Goal: Communication & Community: Ask a question

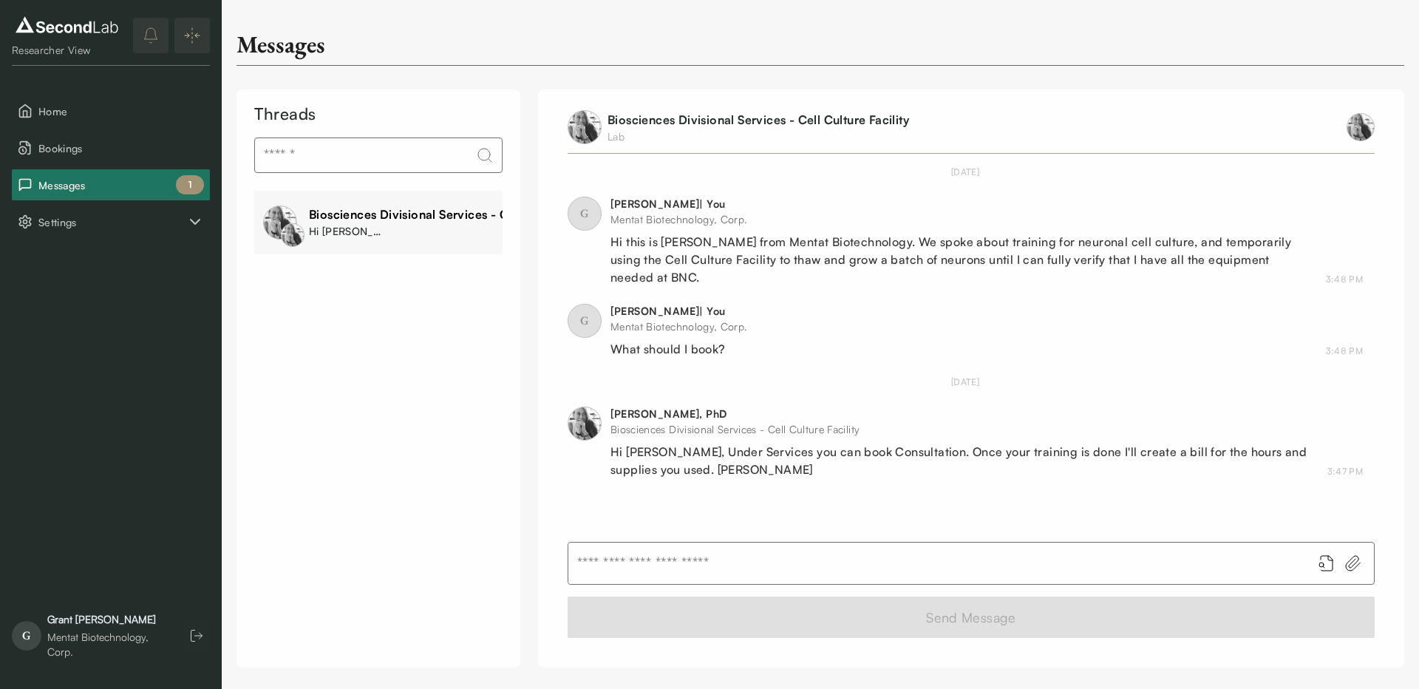
click at [866, 443] on div "Hi [PERSON_NAME], Under Services you can book Consultation. Once your training …" at bounding box center [960, 460] width 699 height 35
copy div "Consultation"
click at [75, 112] on span "Home" at bounding box center [121, 111] width 166 height 16
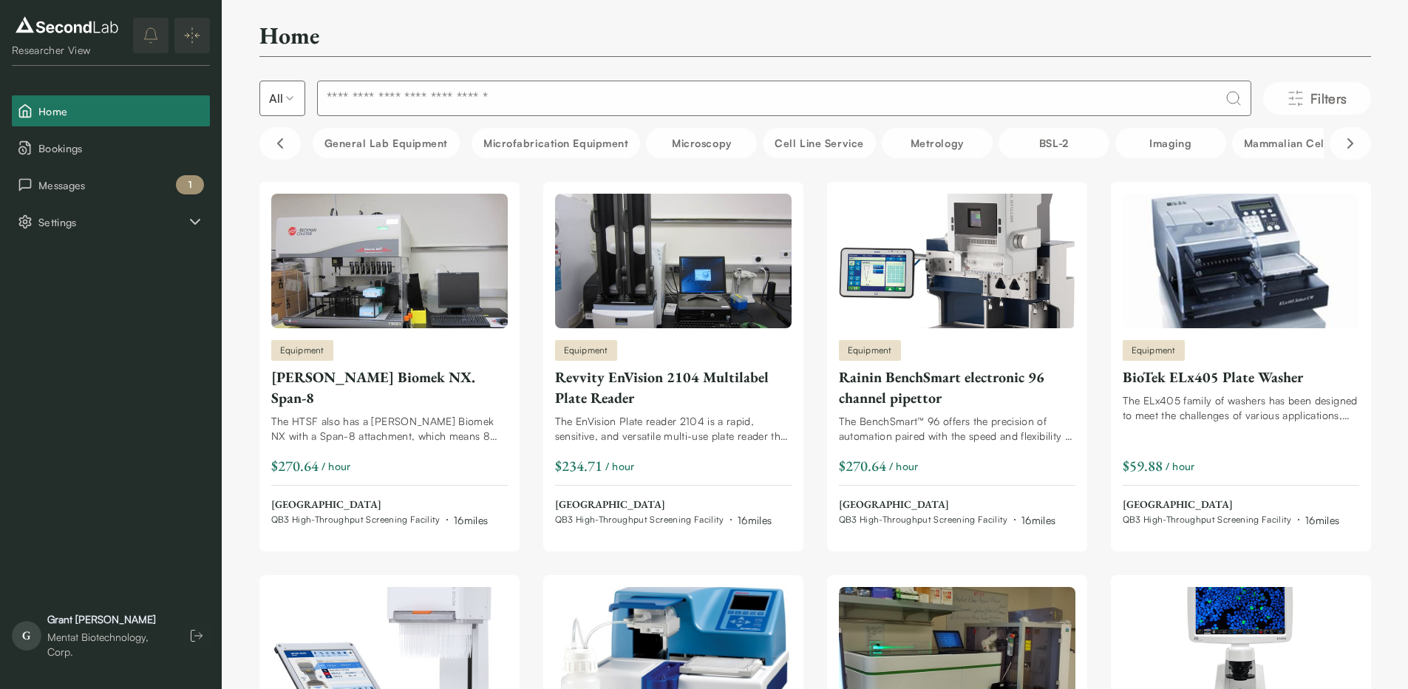
click at [599, 95] on input at bounding box center [784, 98] width 934 height 35
click at [636, 101] on input at bounding box center [784, 98] width 934 height 35
paste input "**********"
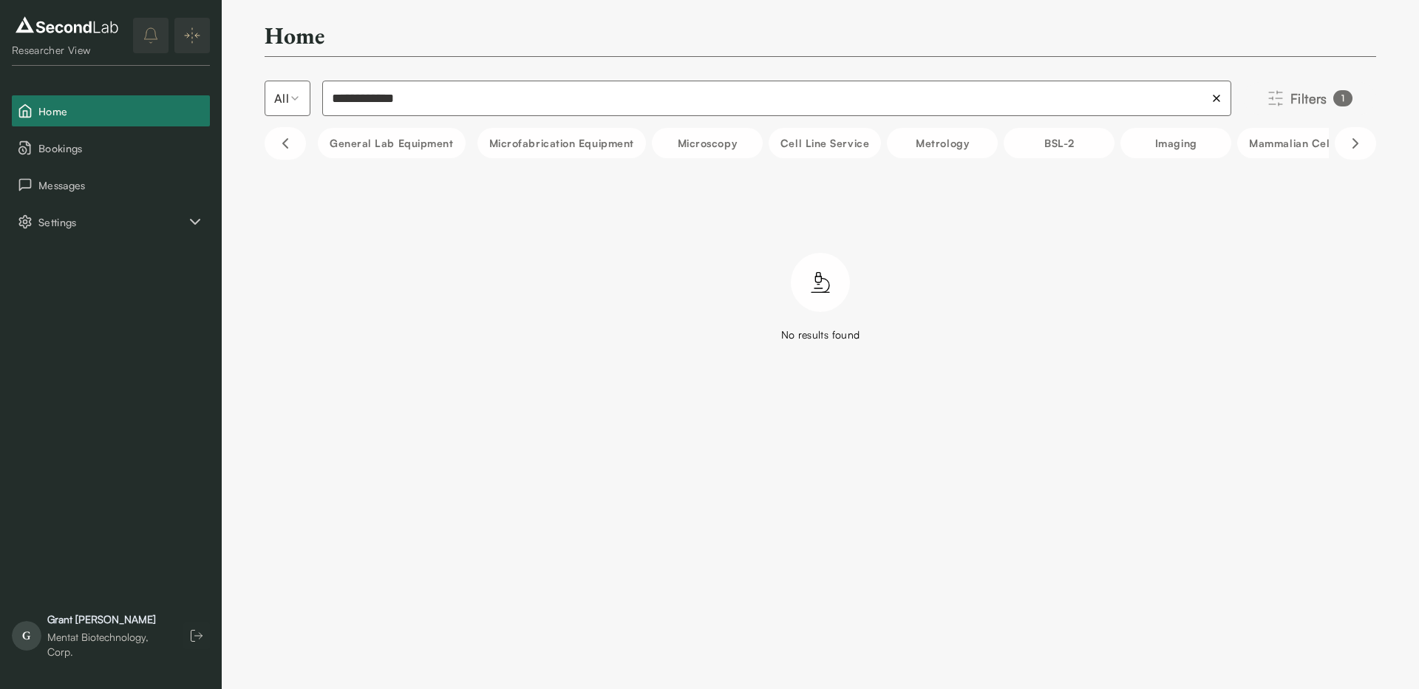
type input "**********"
click at [1305, 92] on span "Filters" at bounding box center [1309, 98] width 37 height 21
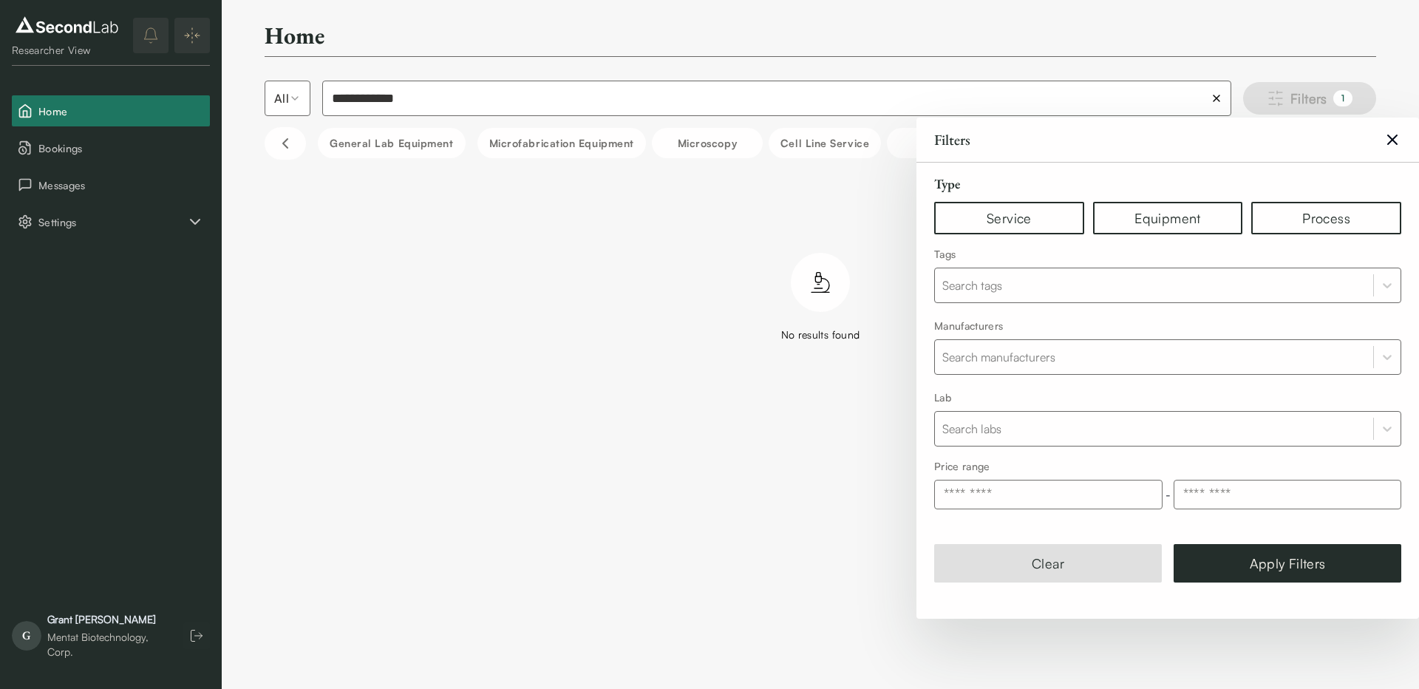
click at [1303, 92] on span "Filters" at bounding box center [1309, 98] width 37 height 21
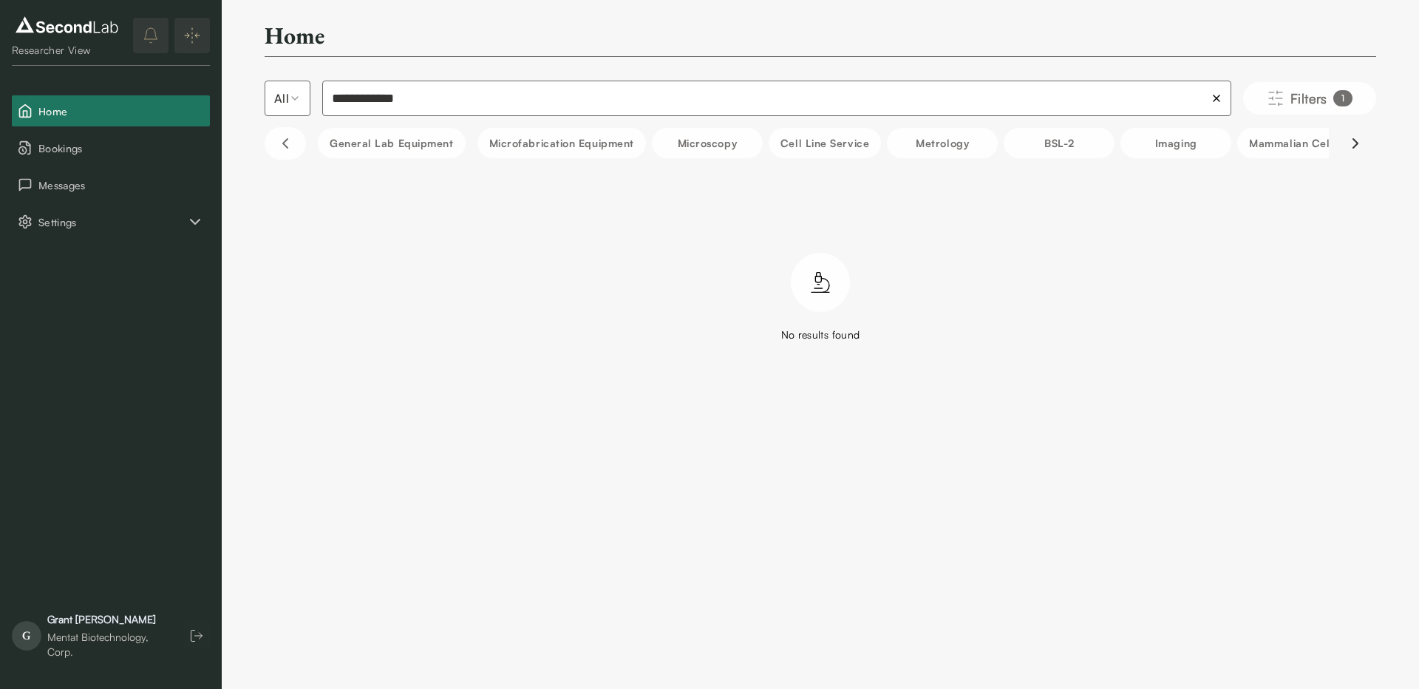
click at [1351, 140] on icon "Scroll right" at bounding box center [1356, 144] width 18 height 18
click at [1353, 142] on icon "Scroll right" at bounding box center [1356, 144] width 18 height 18
click at [1352, 141] on icon "Scroll right" at bounding box center [1356, 144] width 18 height 18
click at [1348, 142] on icon "Scroll right" at bounding box center [1356, 144] width 18 height 18
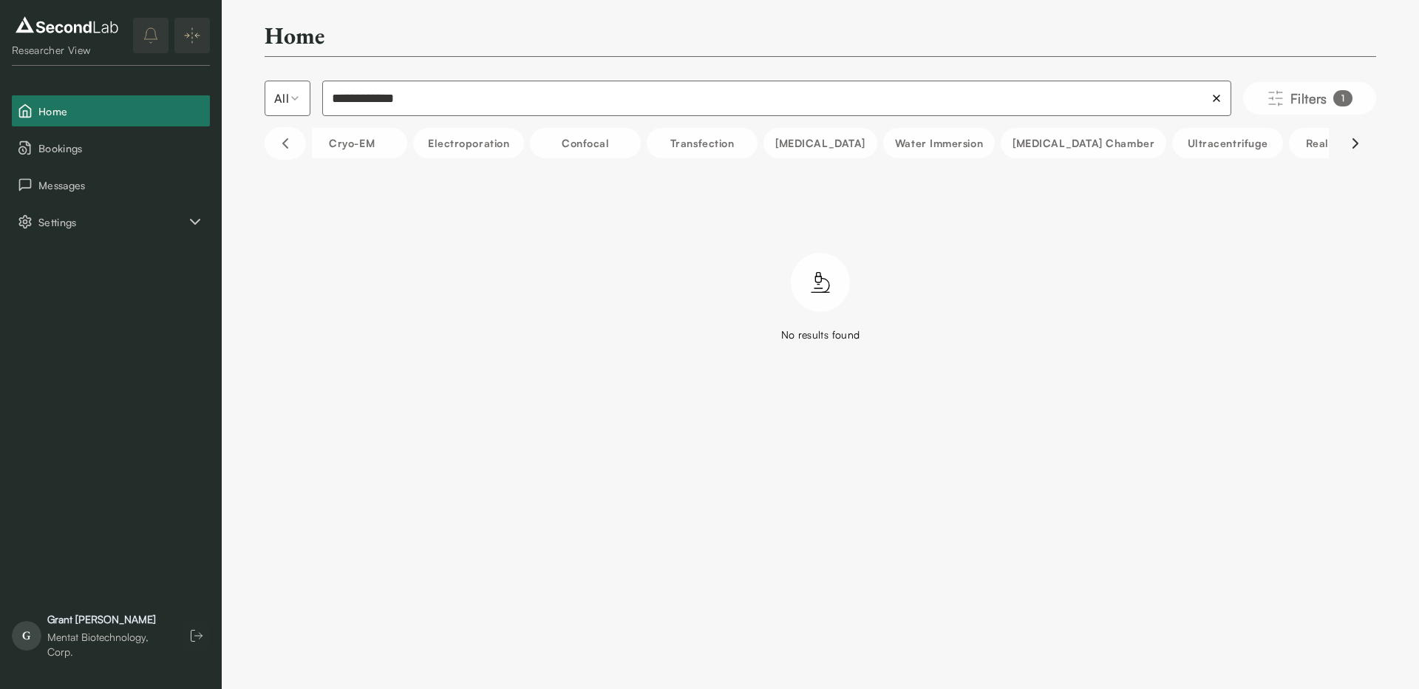
click at [1347, 142] on icon "Scroll right" at bounding box center [1356, 144] width 18 height 18
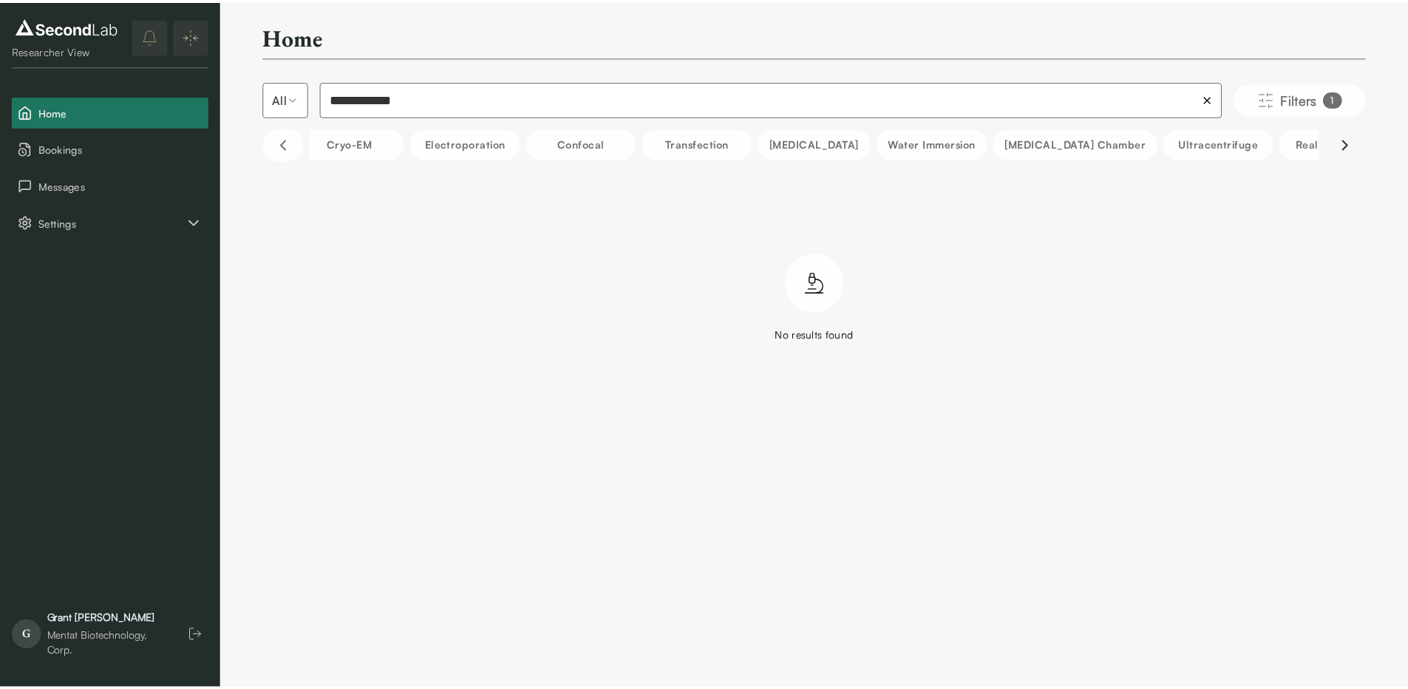
scroll to position [0, 1497]
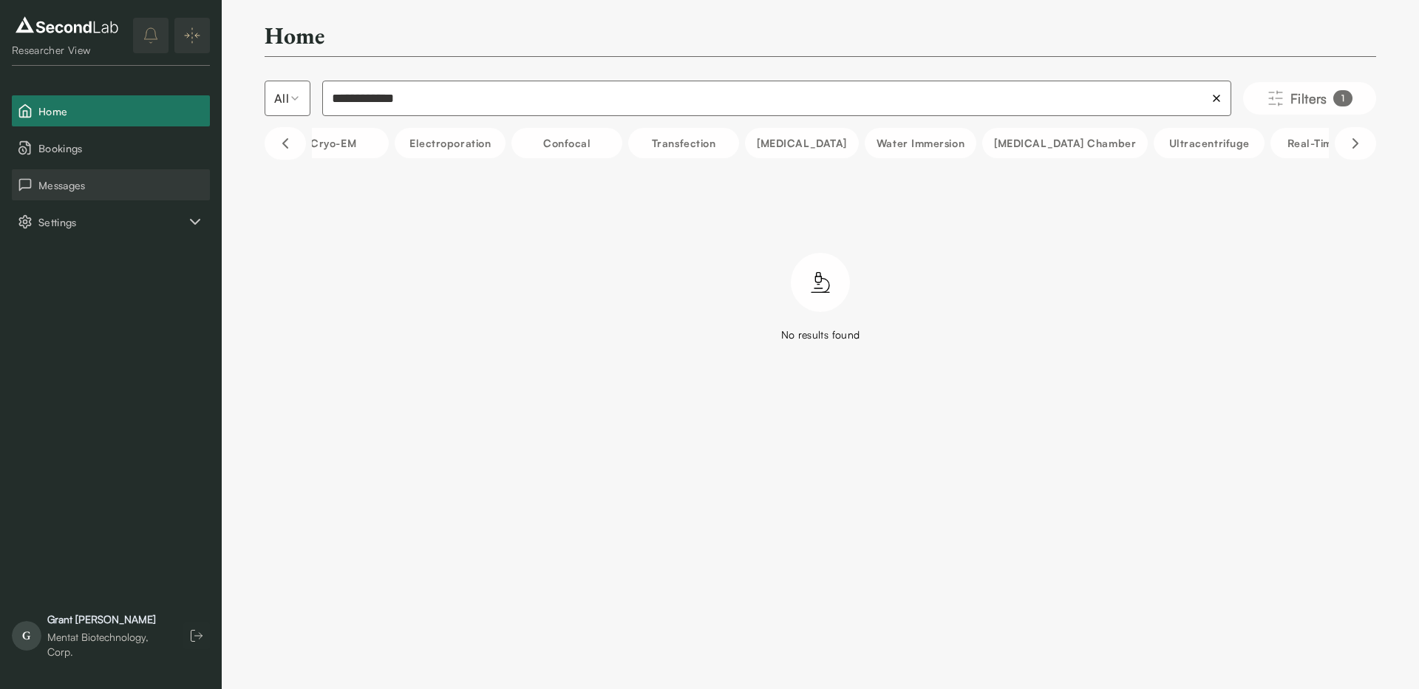
click at [68, 177] on span "Messages" at bounding box center [121, 185] width 166 height 16
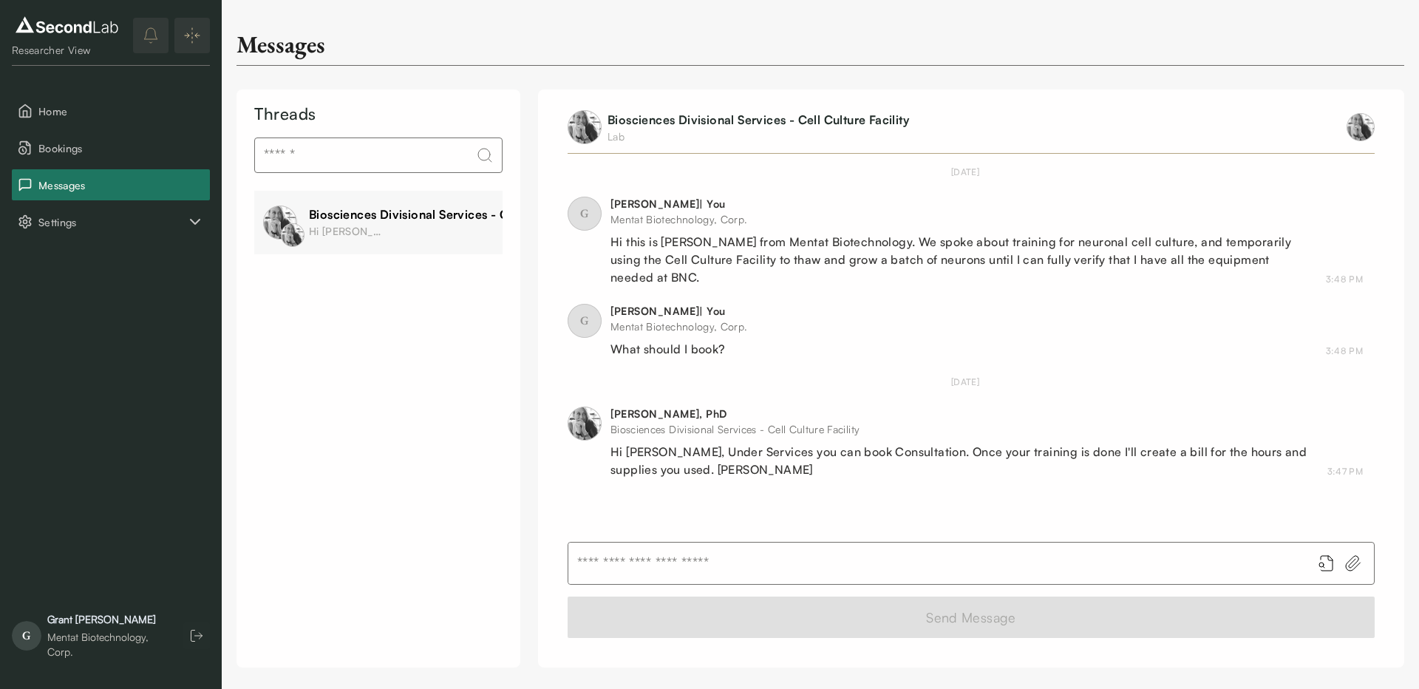
click at [588, 123] on img at bounding box center [585, 127] width 34 height 34
click at [663, 123] on link "Biosciences Divisional Services - Cell Culture Facility" at bounding box center [759, 119] width 302 height 15
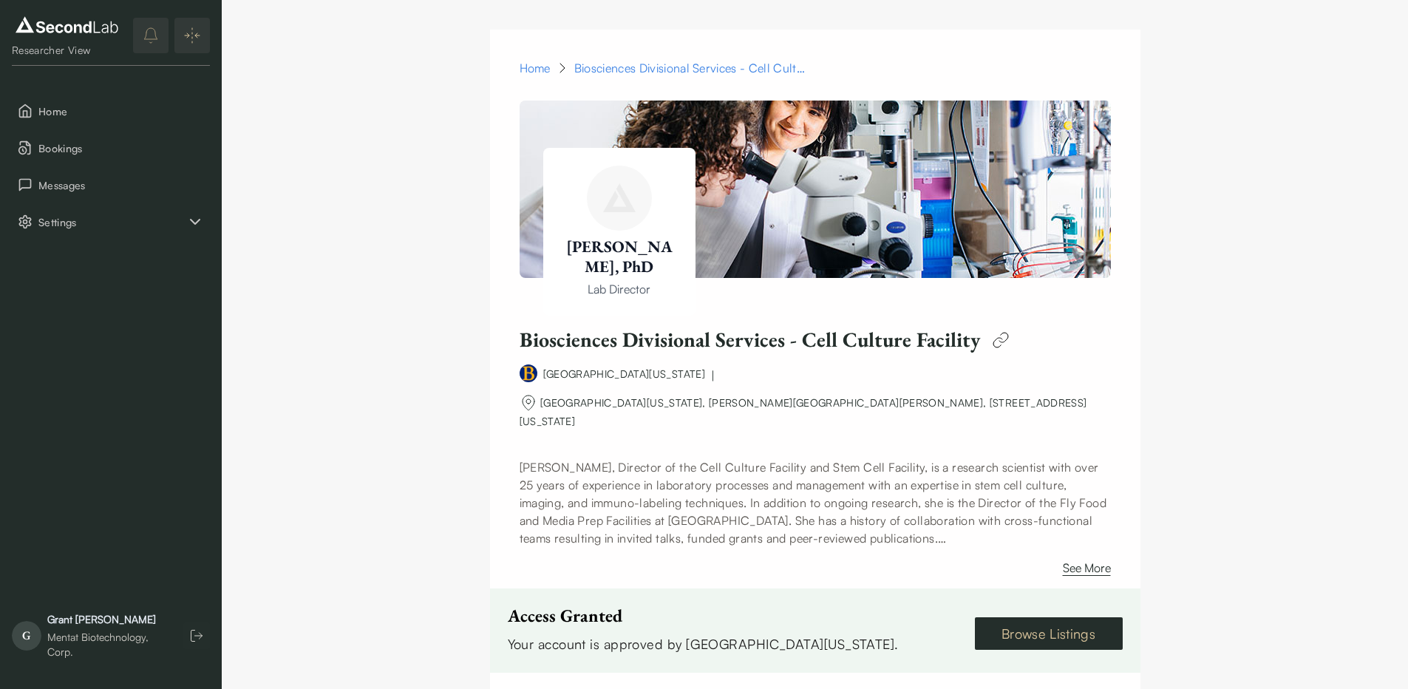
click at [1049, 617] on link "Browse Listings" at bounding box center [1049, 633] width 148 height 33
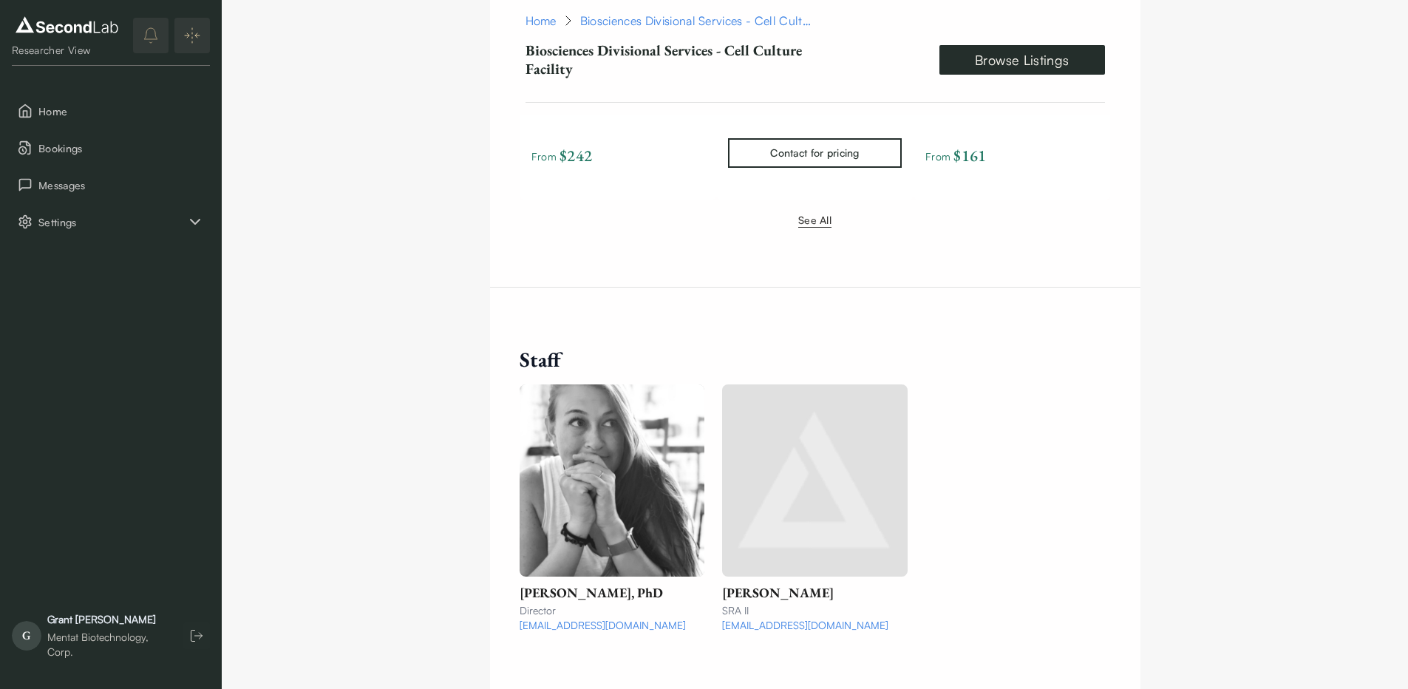
scroll to position [1539, 0]
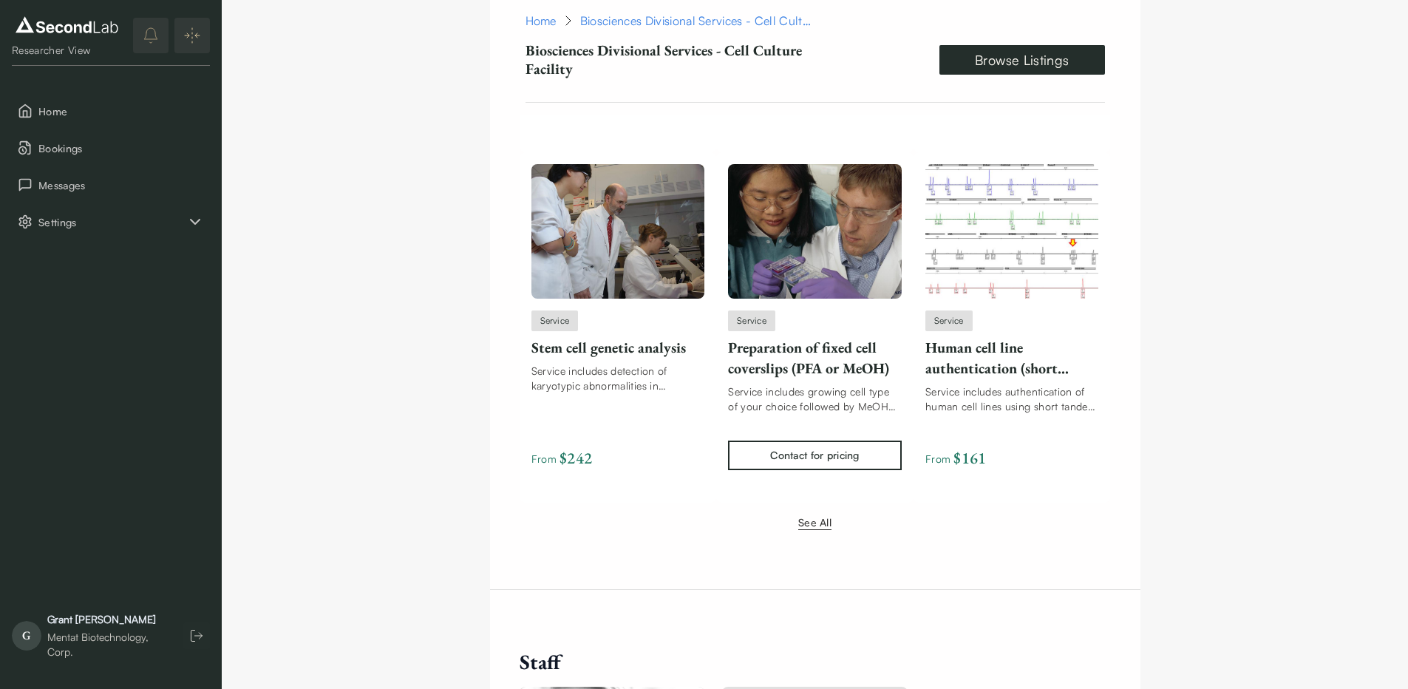
click at [813, 514] on button "See All" at bounding box center [814, 522] width 33 height 16
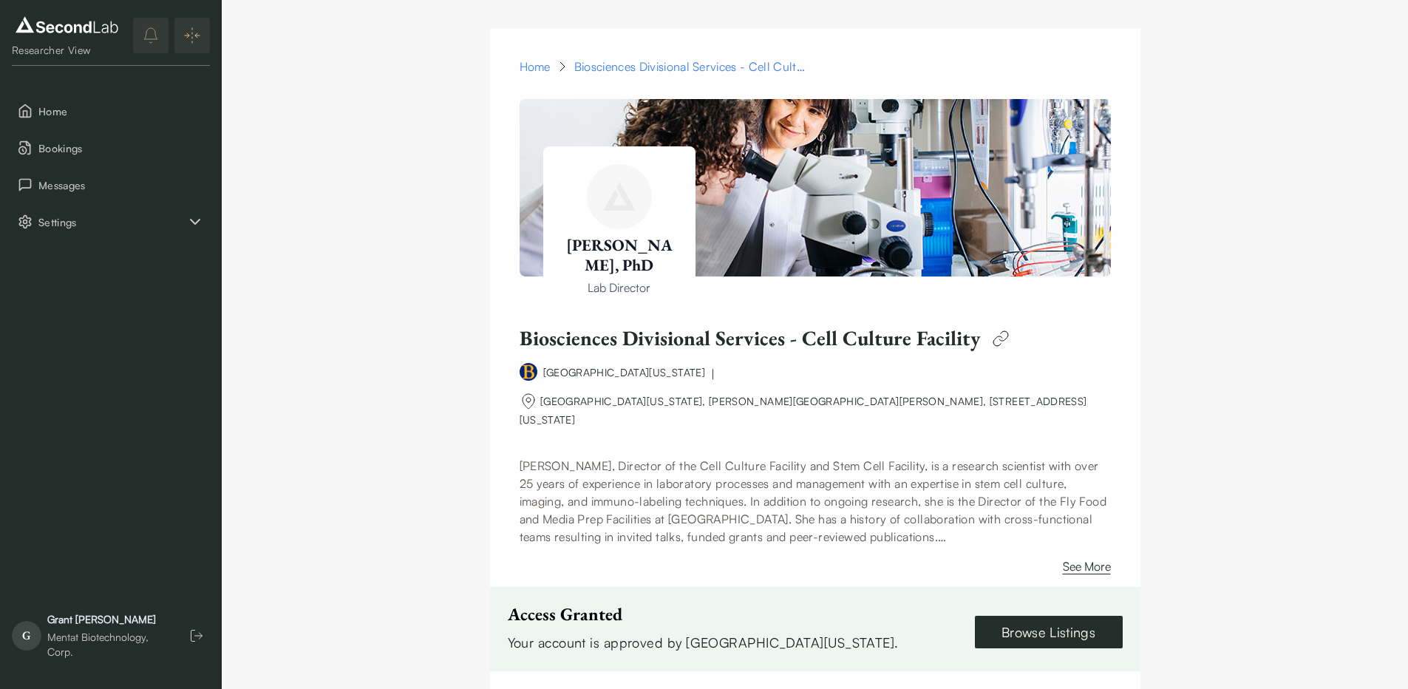
scroll to position [0, 0]
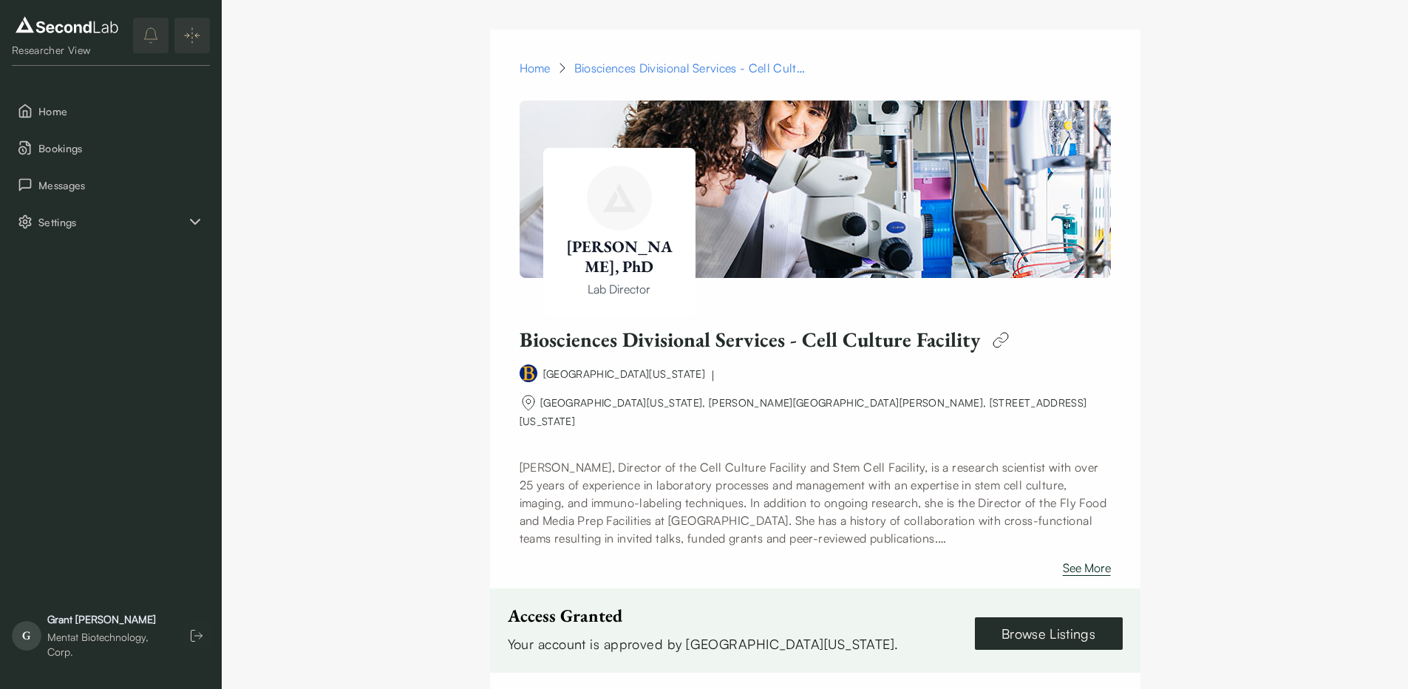
click at [1084, 559] on button "See More" at bounding box center [1087, 571] width 48 height 24
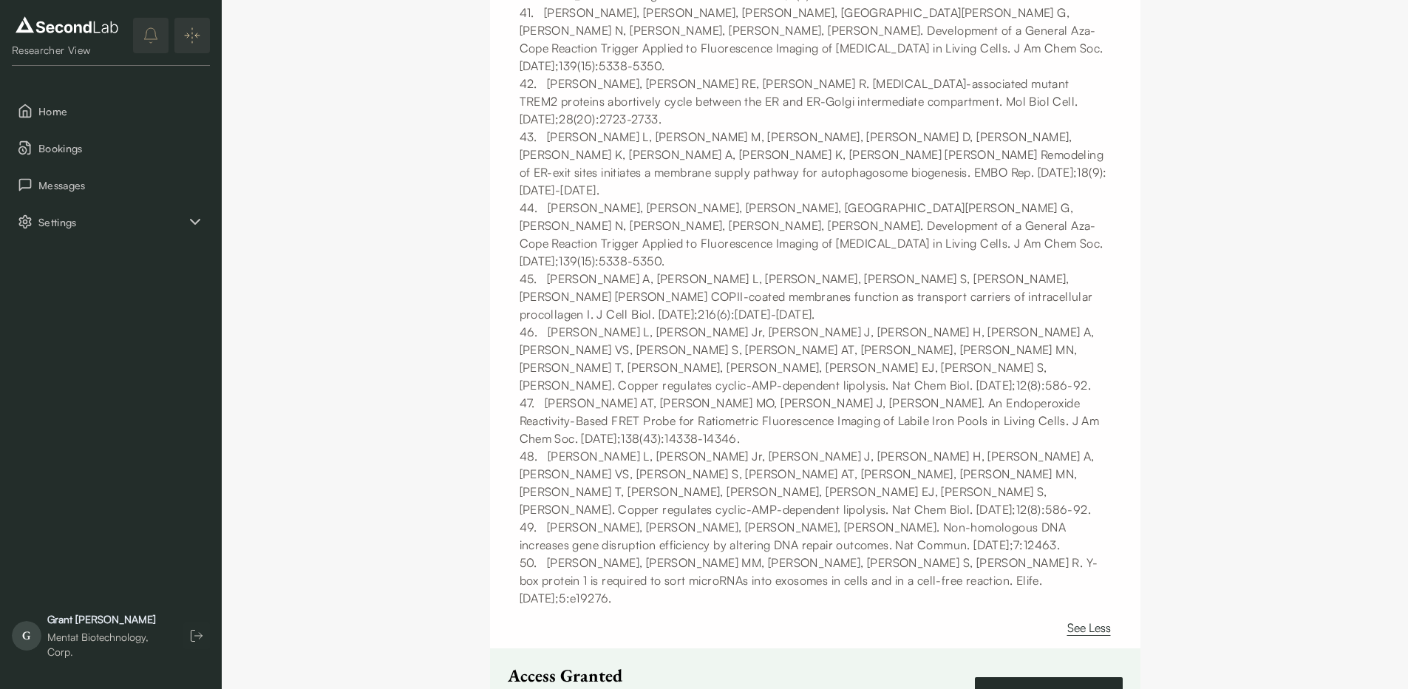
scroll to position [3105, 0]
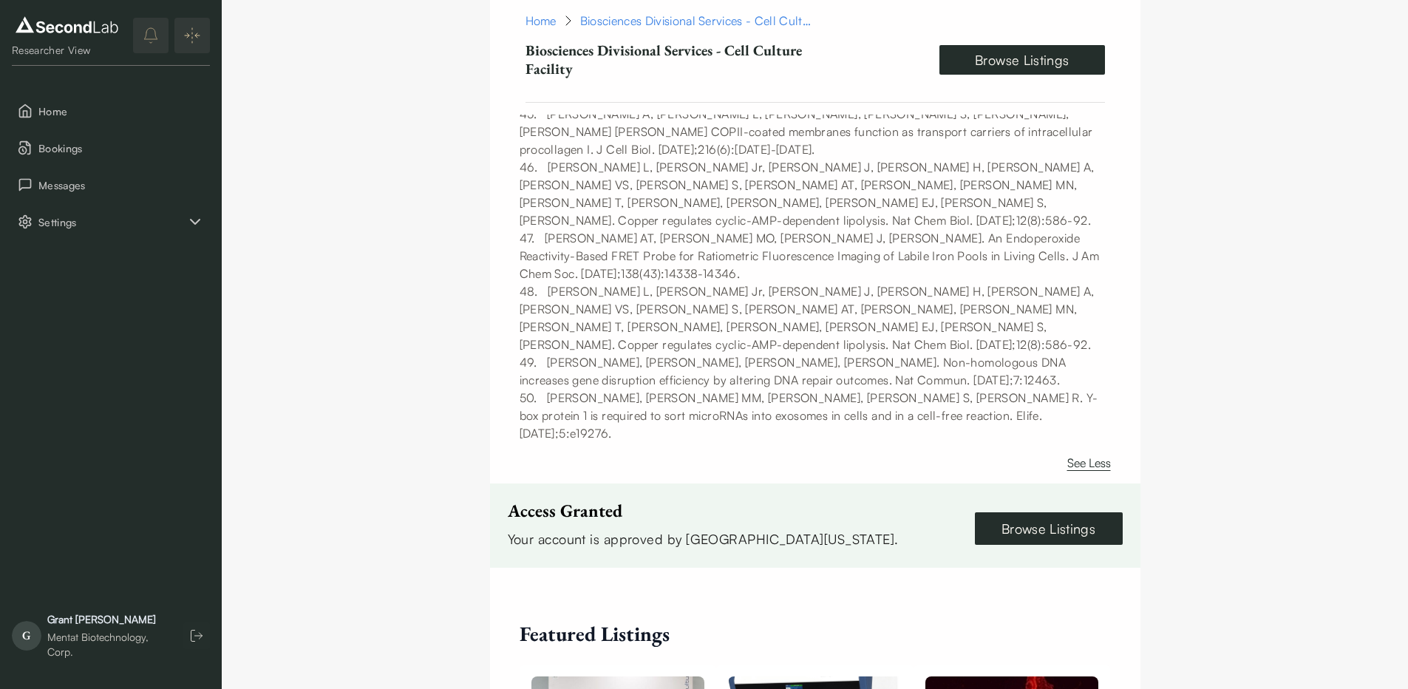
scroll to position [3544, 0]
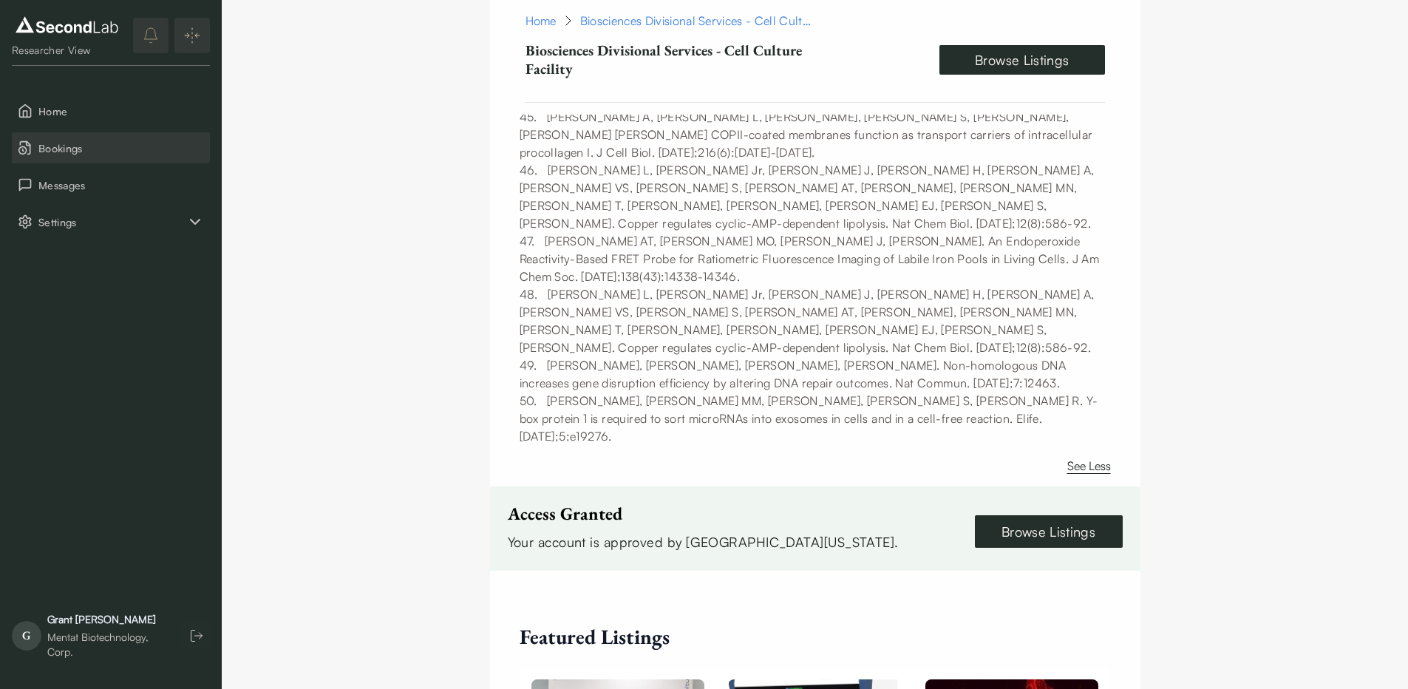
click at [107, 158] on button "Bookings" at bounding box center [111, 147] width 198 height 31
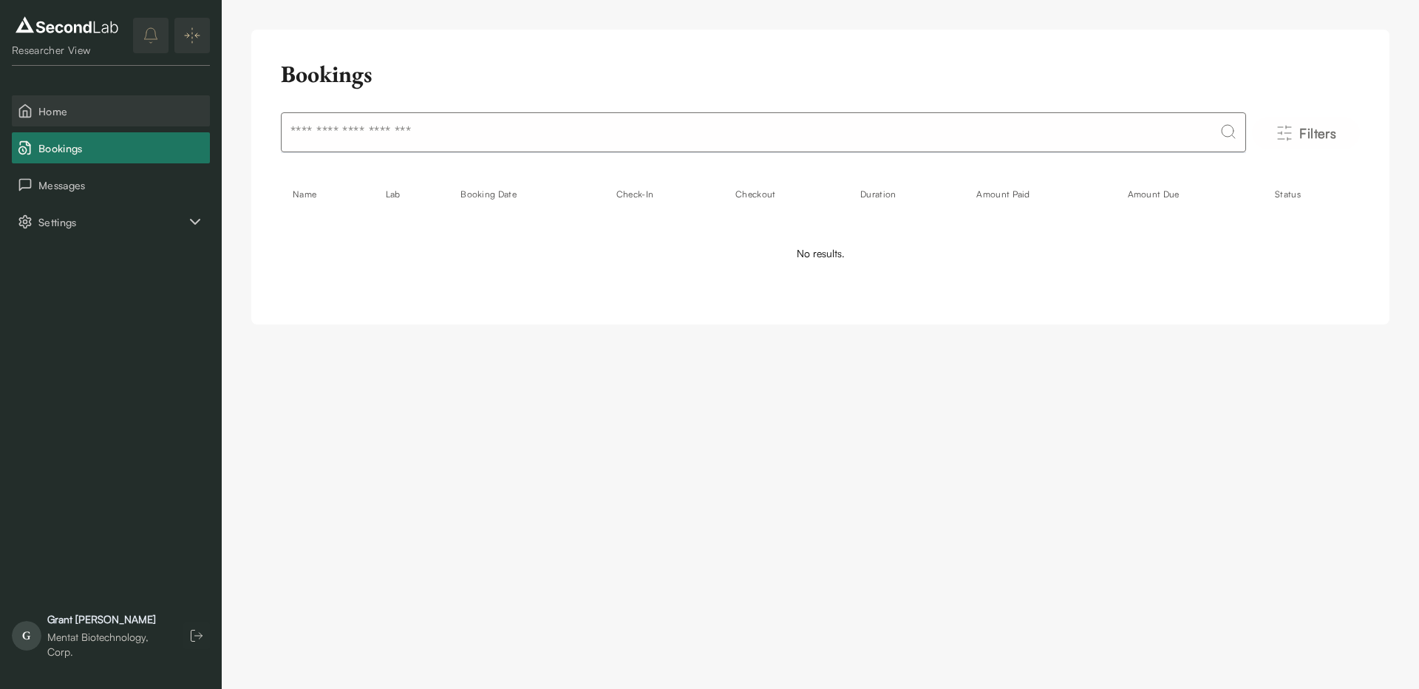
drag, startPoint x: 78, startPoint y: 113, endPoint x: 86, endPoint y: 111, distance: 7.7
click at [79, 113] on span "Home" at bounding box center [121, 111] width 166 height 16
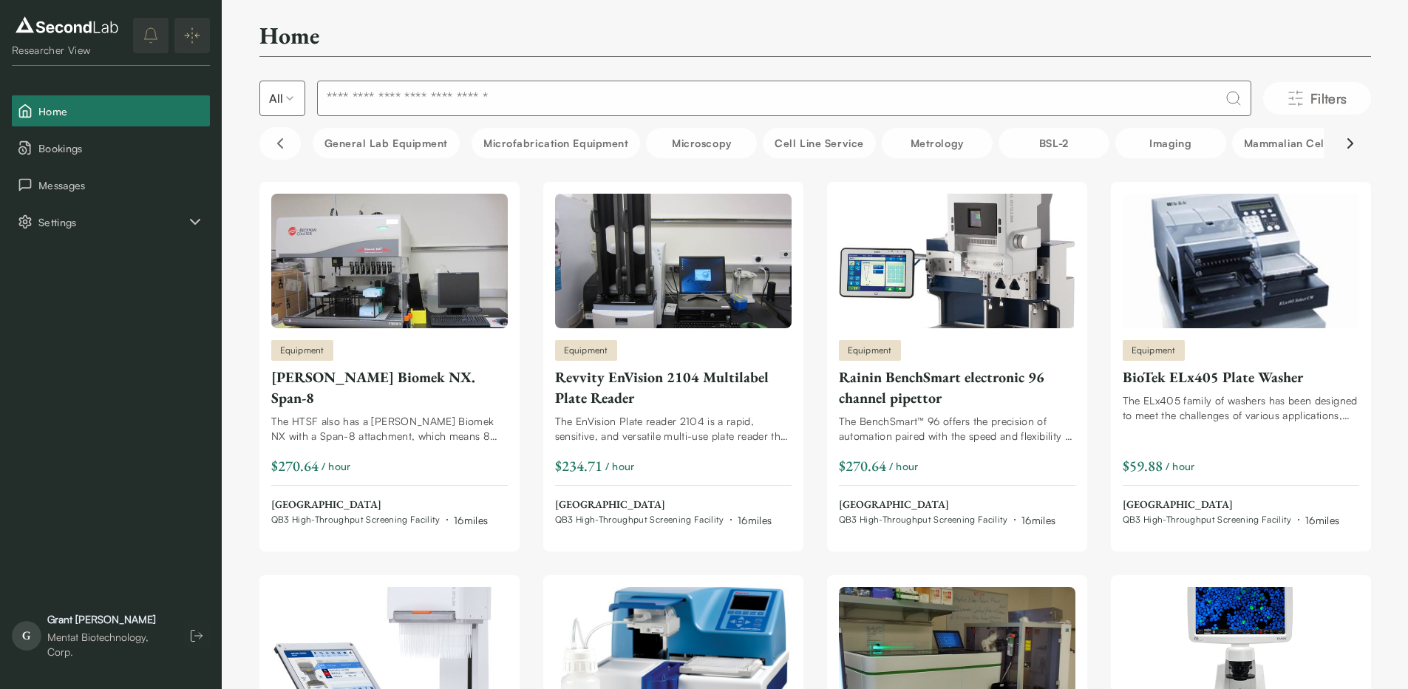
click at [1348, 149] on icon "Scroll right" at bounding box center [1351, 144] width 18 height 18
click at [1348, 147] on icon "Scroll right" at bounding box center [1350, 143] width 4 height 9
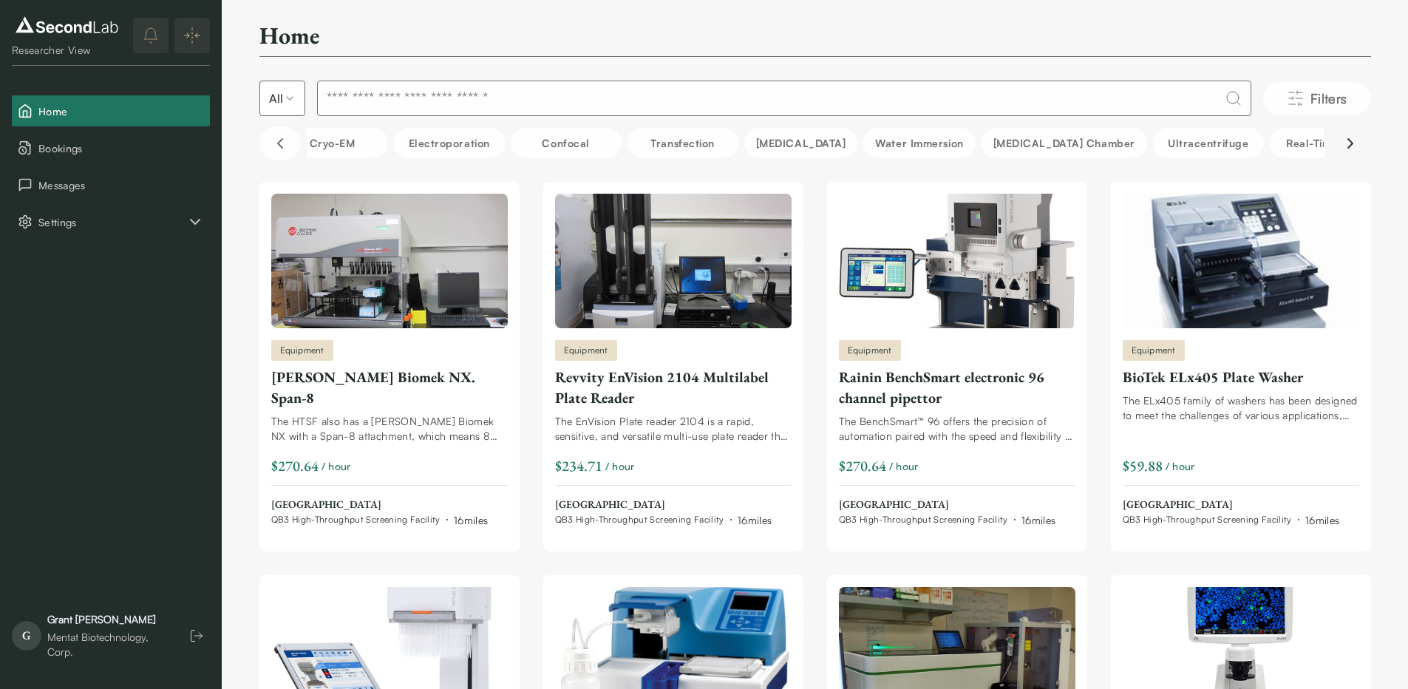
scroll to position [0, 1497]
click at [278, 144] on icon "Scroll left" at bounding box center [280, 143] width 4 height 9
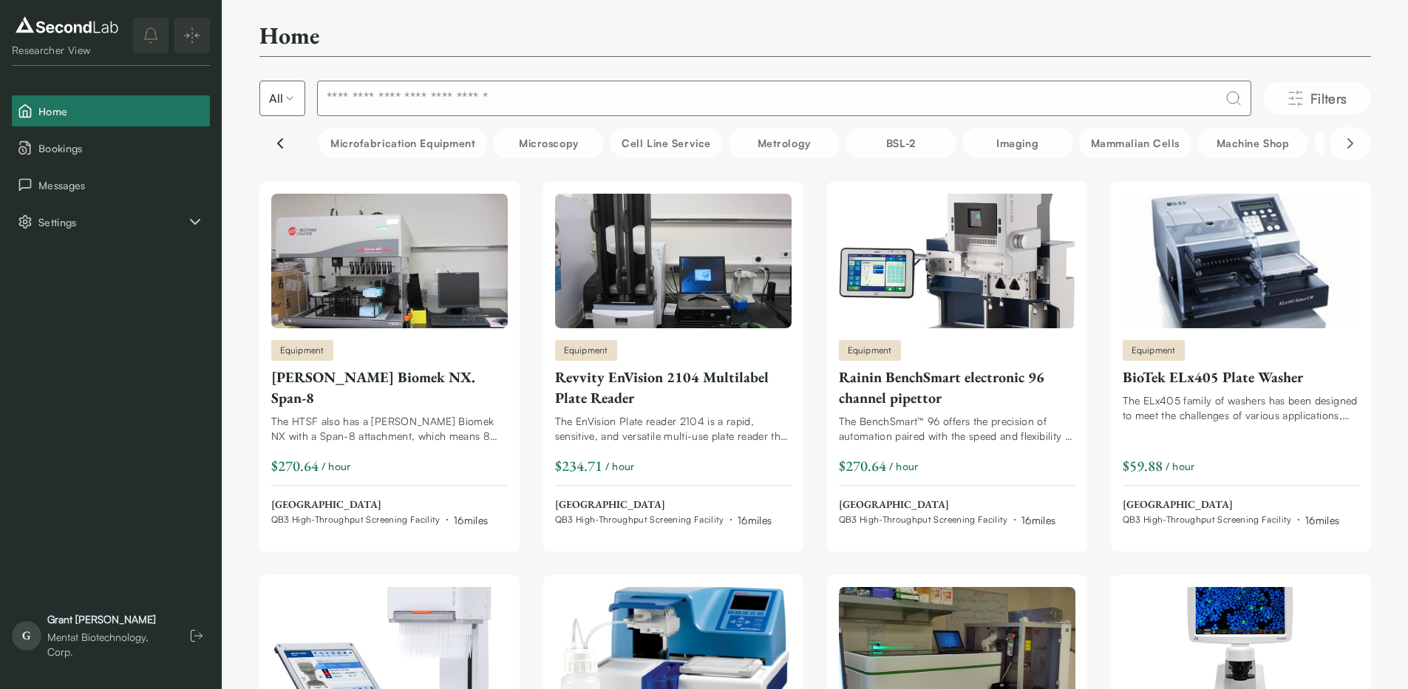
click at [278, 144] on icon "Scroll left" at bounding box center [280, 143] width 4 height 9
click at [278, 143] on icon "Scroll left" at bounding box center [280, 143] width 4 height 9
click at [715, 94] on input at bounding box center [784, 98] width 934 height 35
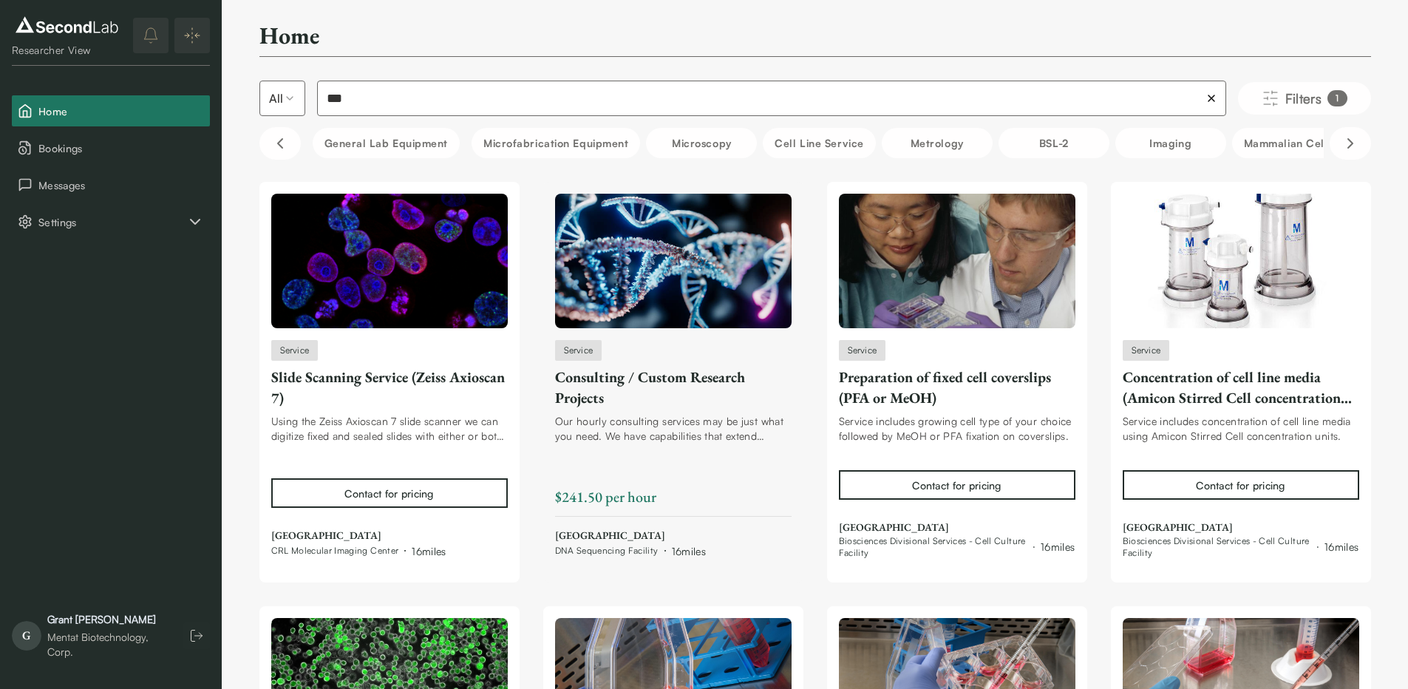
click at [668, 458] on div "Service Consulting / Custom Research Projects Our hourly consulting services ma…" at bounding box center [673, 449] width 237 height 219
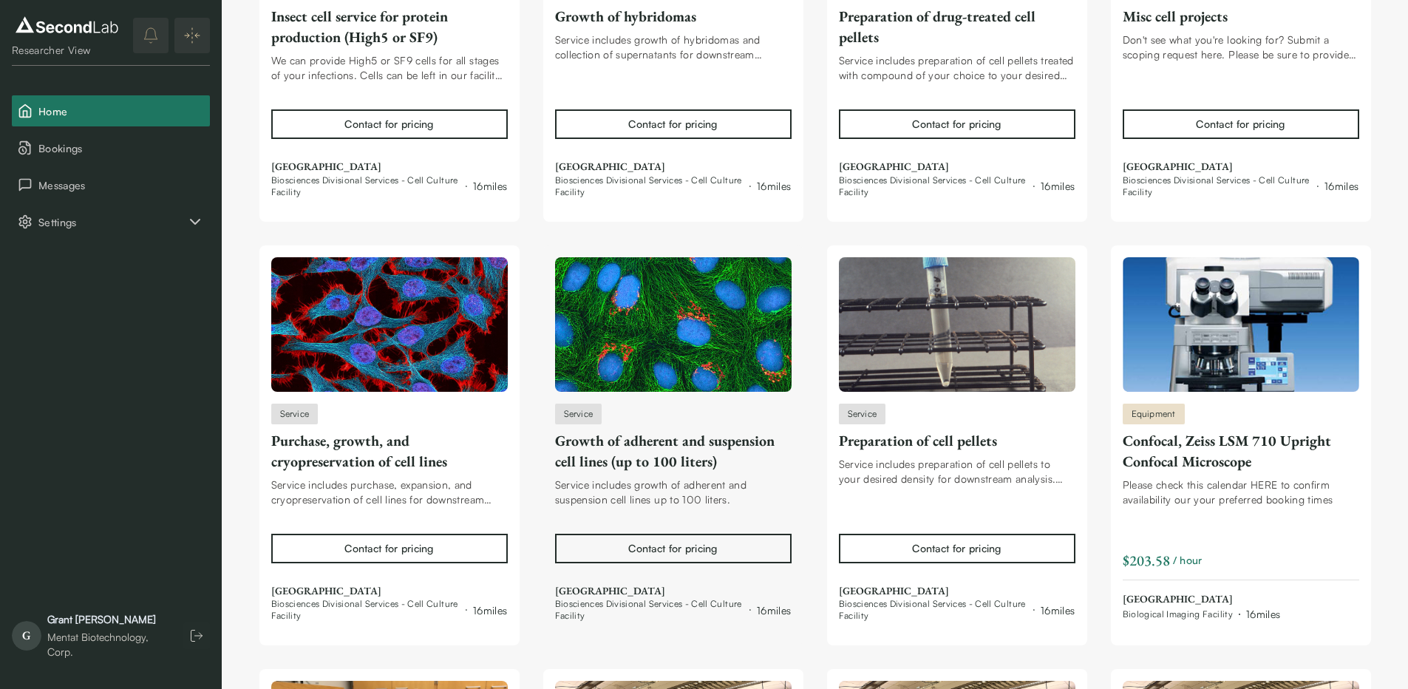
scroll to position [265, 0]
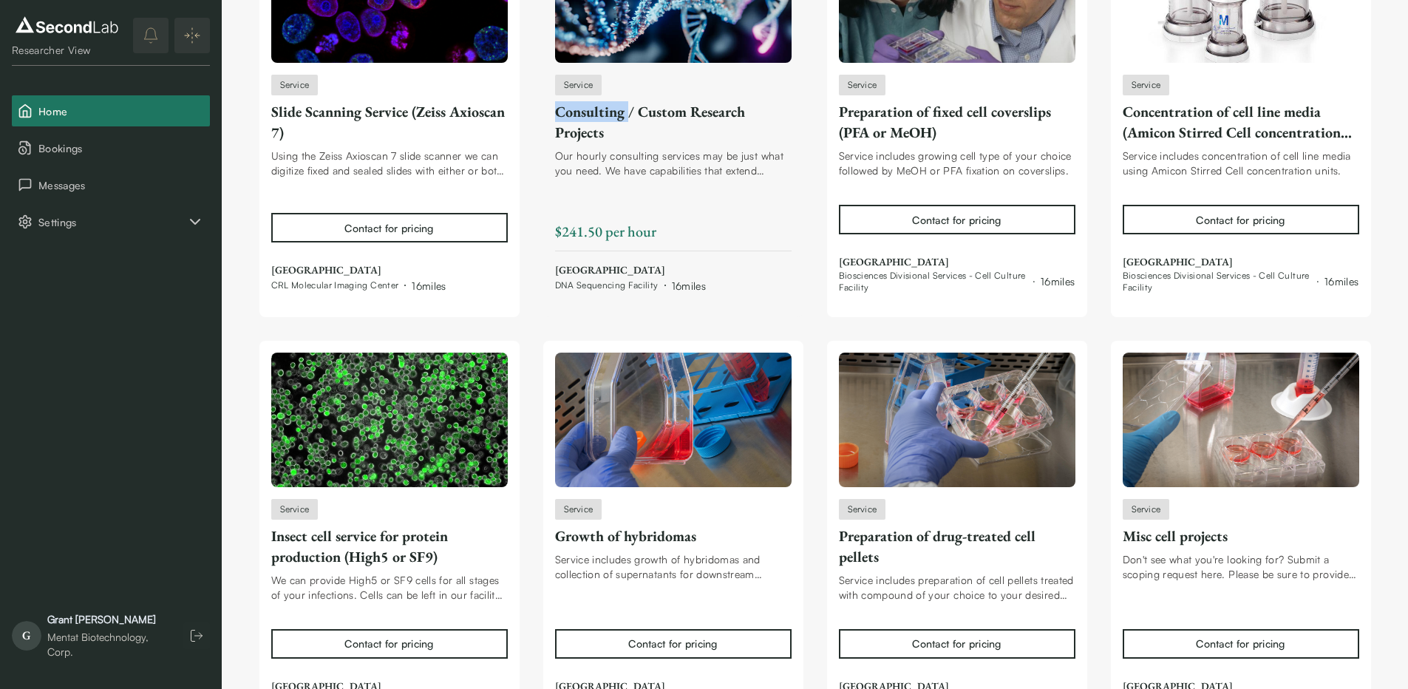
drag, startPoint x: 551, startPoint y: 115, endPoint x: 628, endPoint y: 105, distance: 78.3
click at [628, 105] on div "Service Consulting / Custom Research Projects Our hourly consulting services ma…" at bounding box center [673, 116] width 260 height 401
copy div "Consulting"
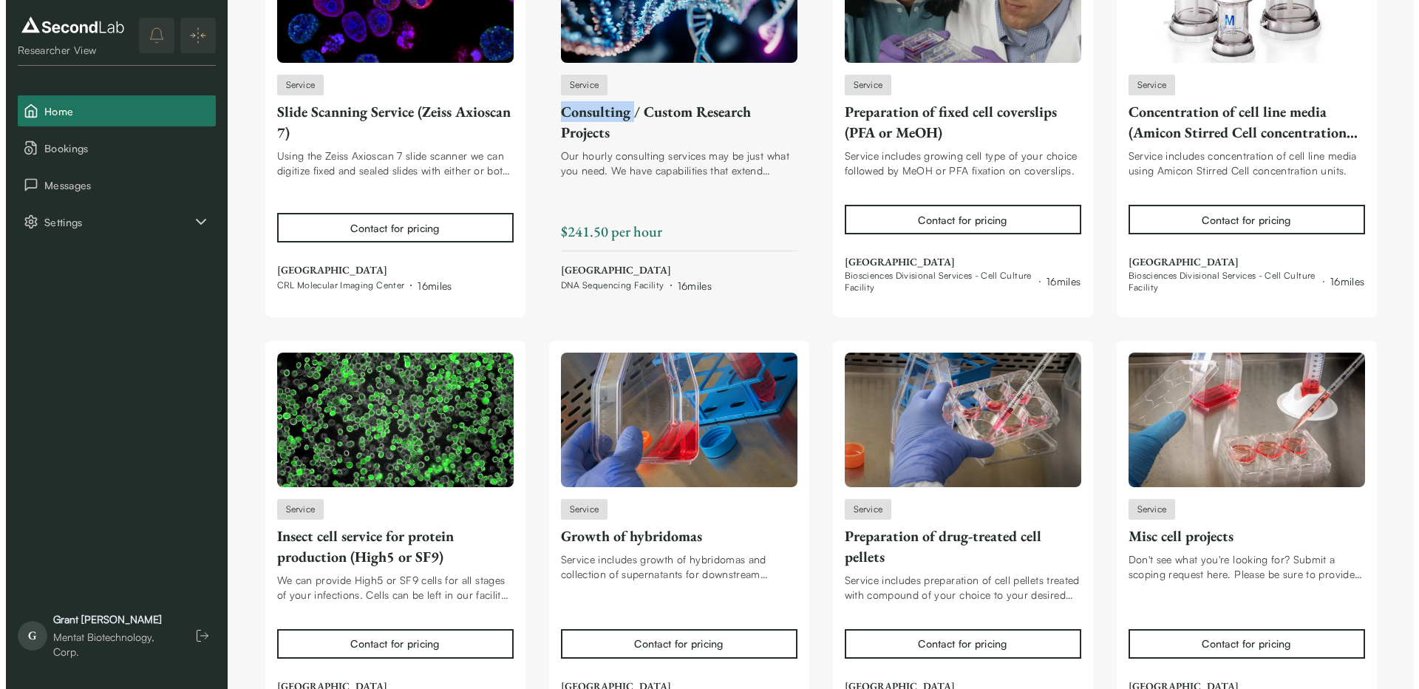
scroll to position [0, 0]
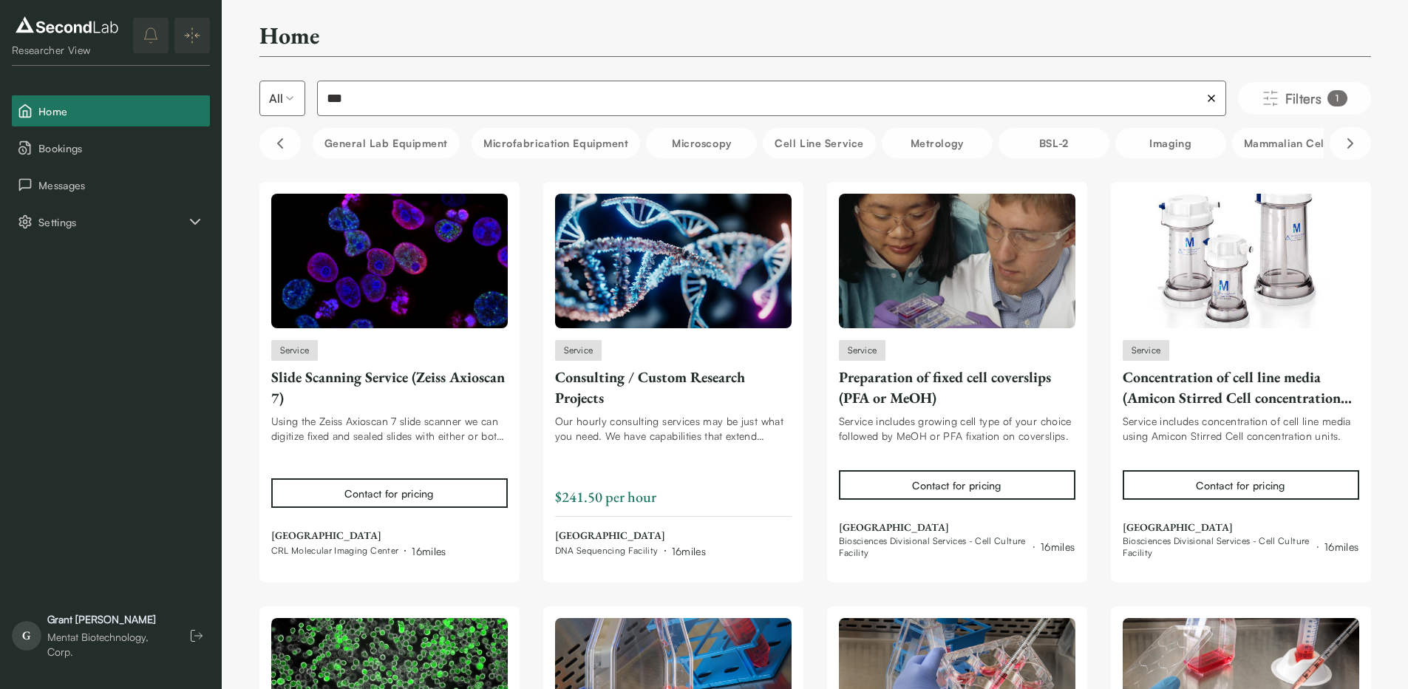
click at [503, 92] on input "***" at bounding box center [771, 98] width 909 height 35
paste input "*******"
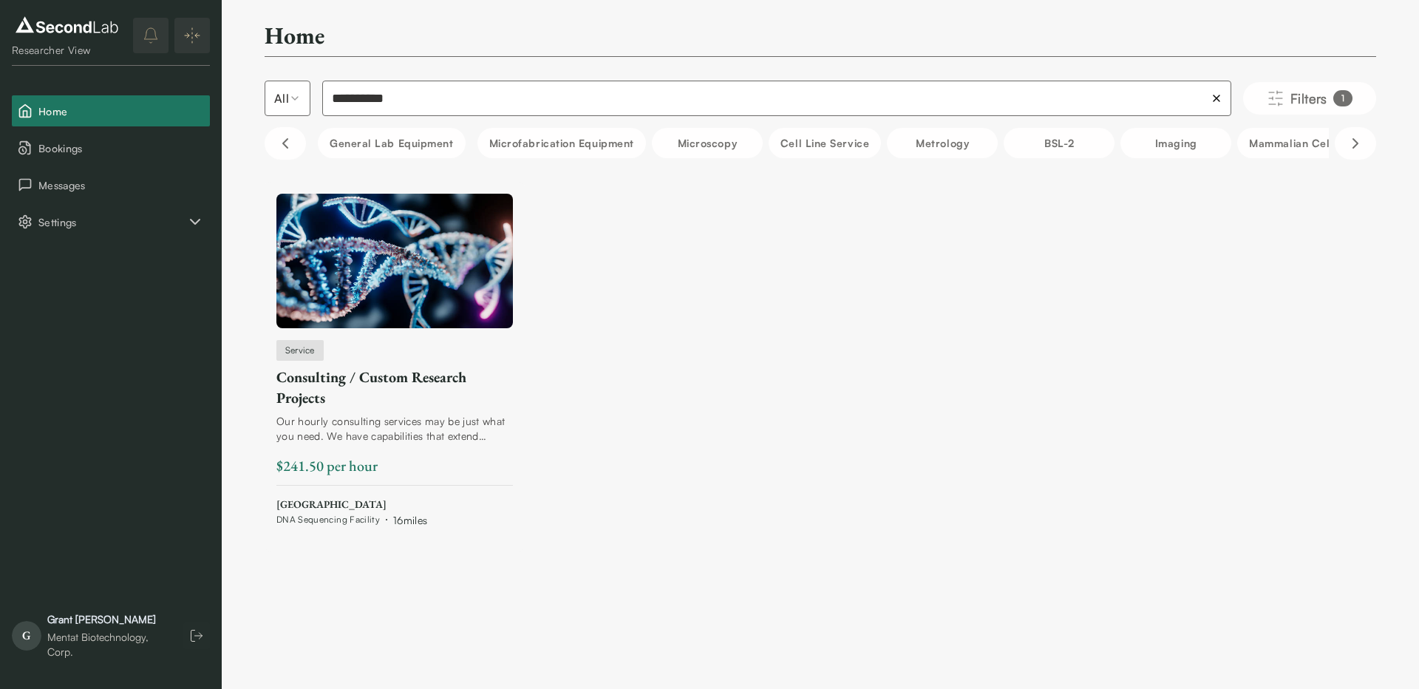
type input "**********"
click at [386, 386] on div "Consulting / Custom Research Projects" at bounding box center [394, 387] width 237 height 41
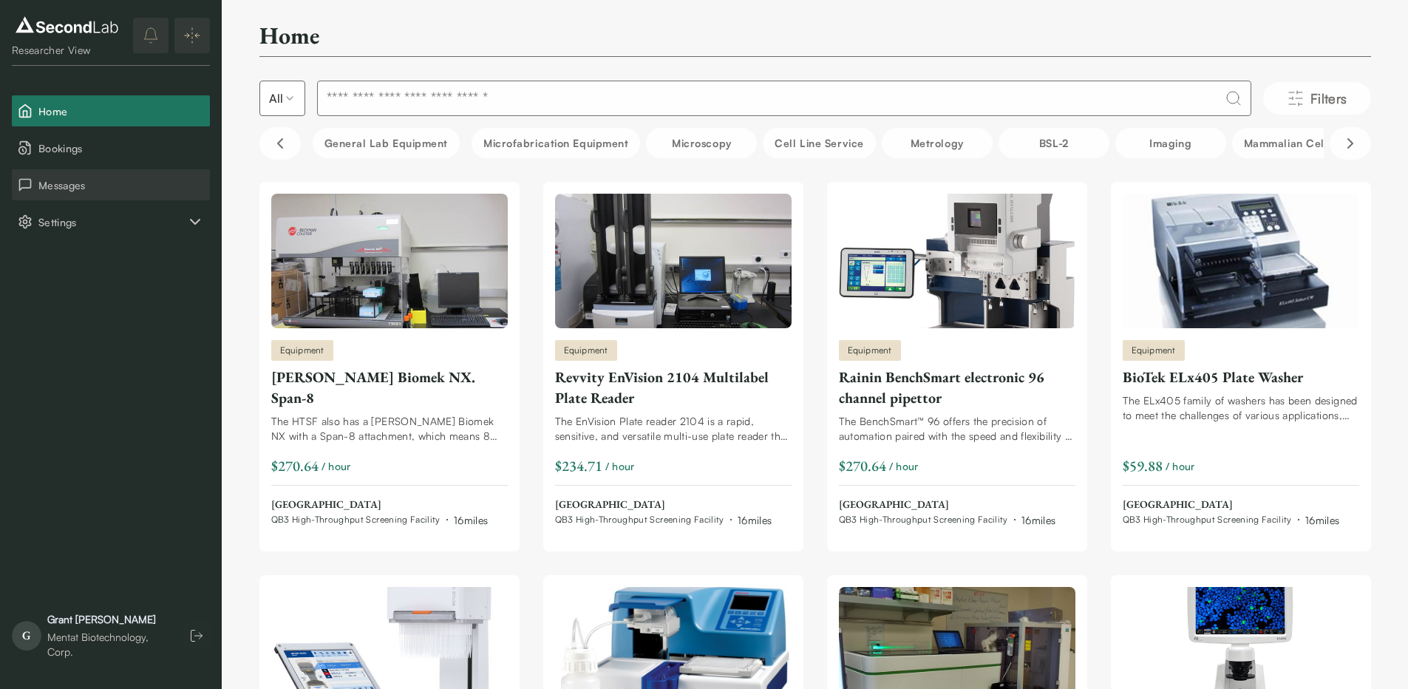
click at [112, 193] on button "Messages" at bounding box center [111, 184] width 198 height 31
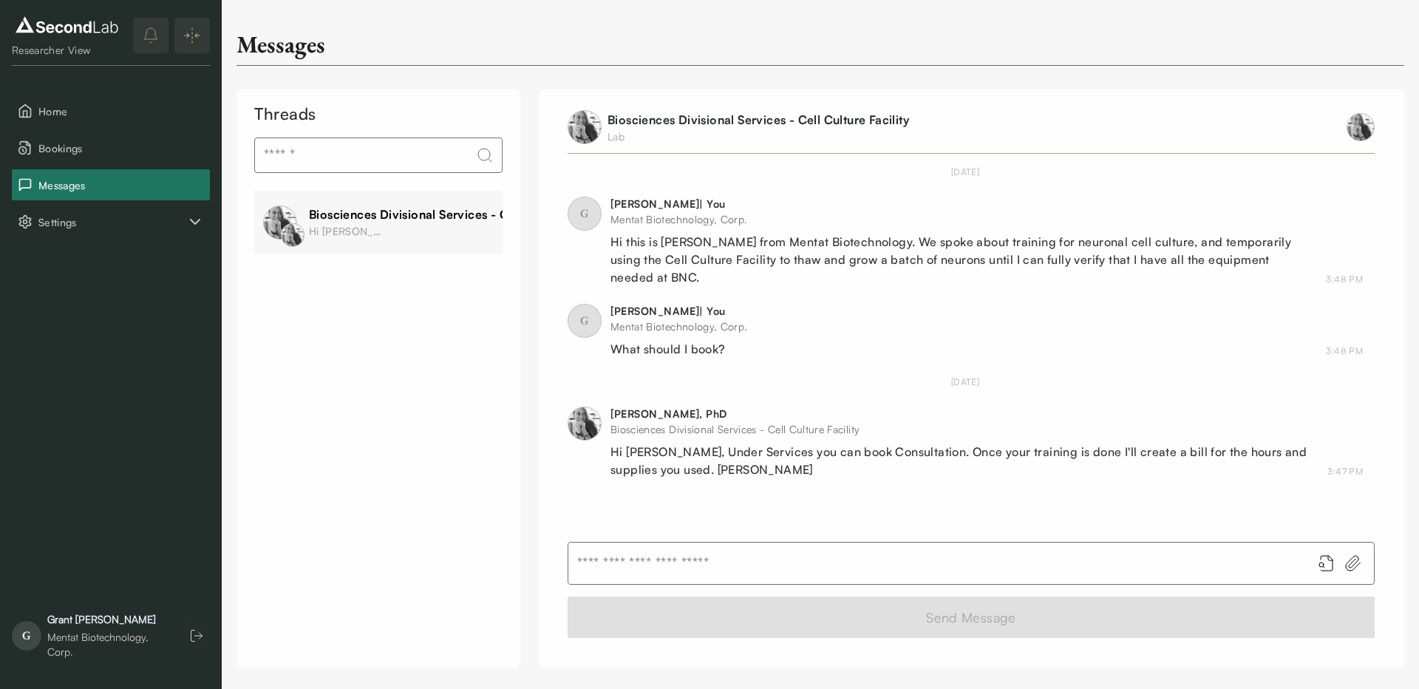
click at [903, 571] on input "text" at bounding box center [934, 563] width 732 height 41
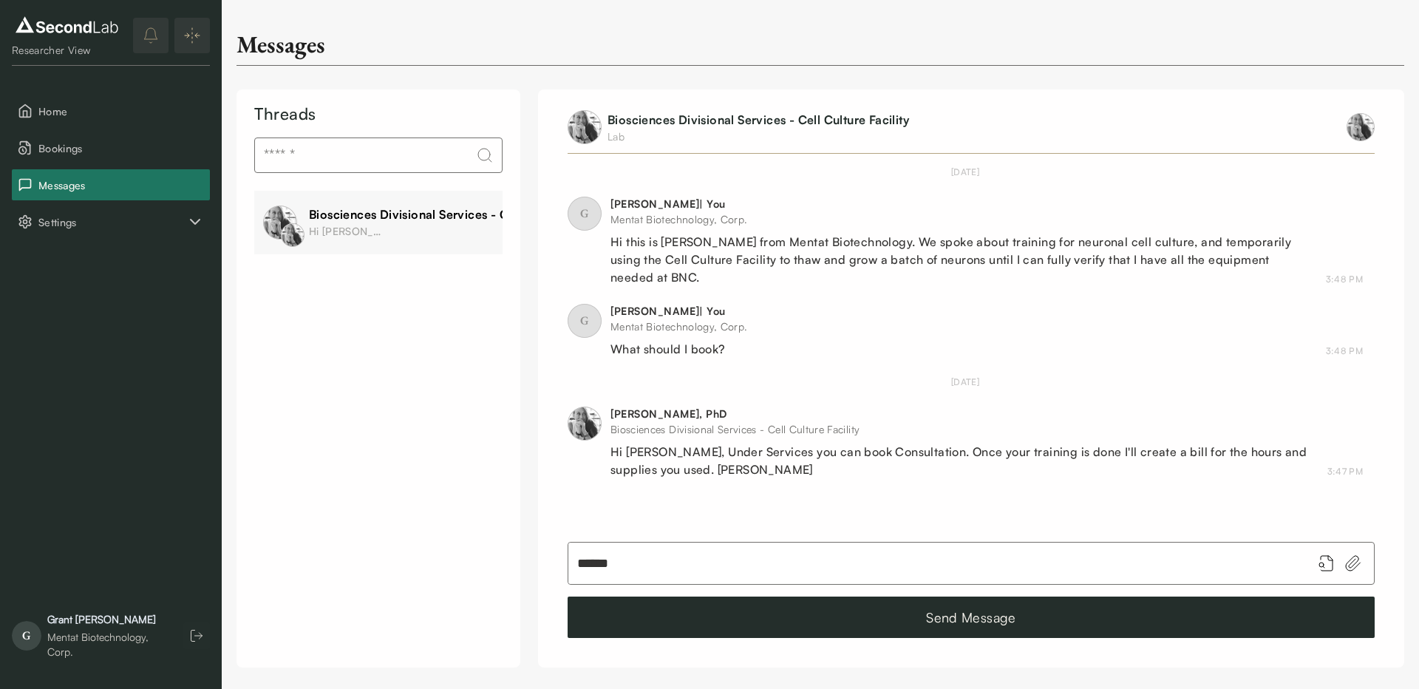
paste input "**********"
click at [1059, 574] on input "**********" at bounding box center [934, 563] width 732 height 41
paste input "**********"
click at [725, 443] on div "Hi [PERSON_NAME], Under Services you can book Consultation. Once your training …" at bounding box center [960, 460] width 699 height 35
click at [725, 443] on div "Hi Grant, Under Services you can book Consultation. Once your training is done …" at bounding box center [960, 460] width 699 height 35
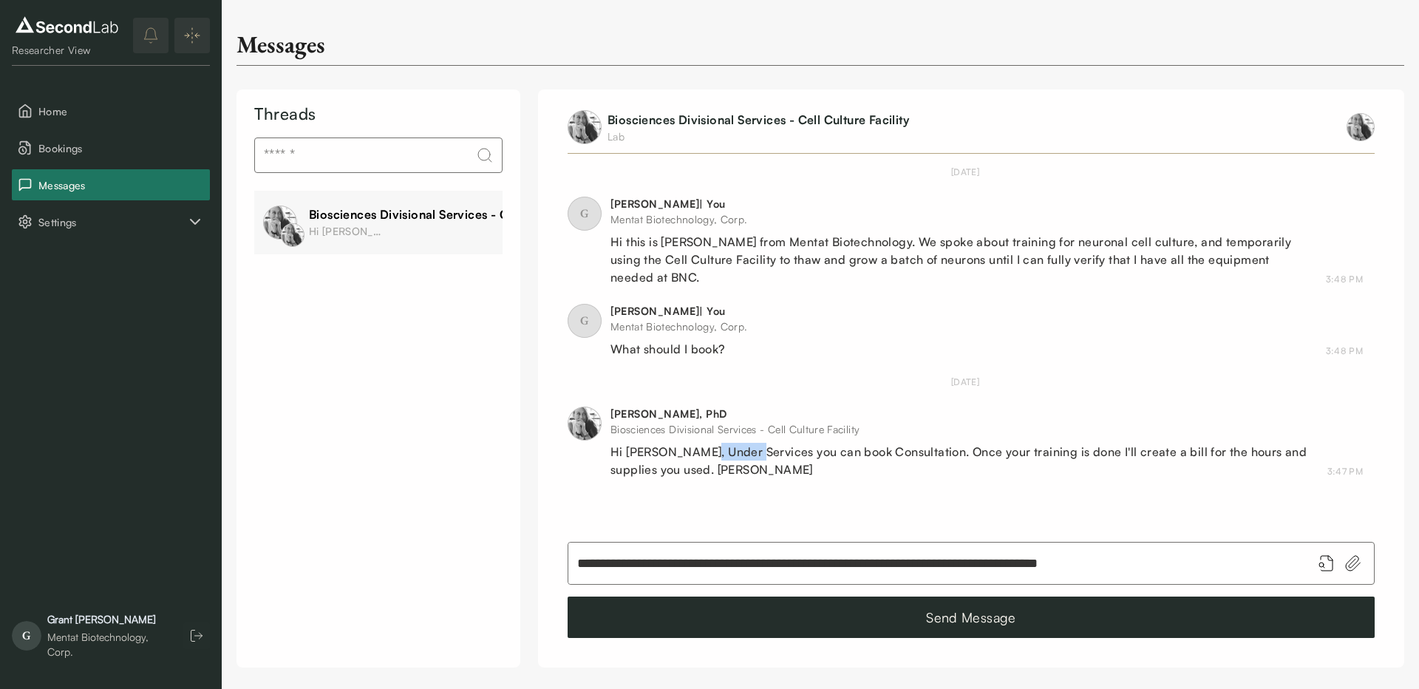
copy div "Services"
click at [1167, 561] on input "**********" at bounding box center [934, 563] width 732 height 41
type input "**********"
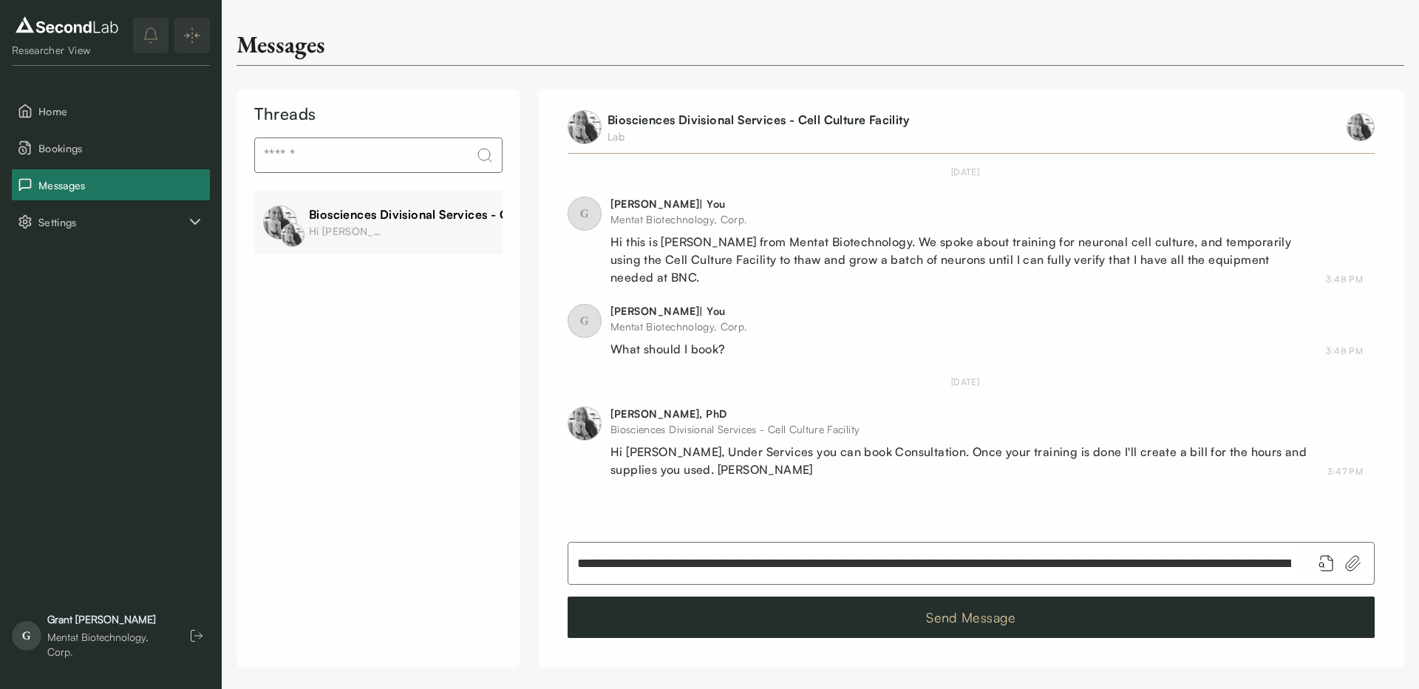
click at [1033, 610] on button "Send Message" at bounding box center [971, 617] width 807 height 41
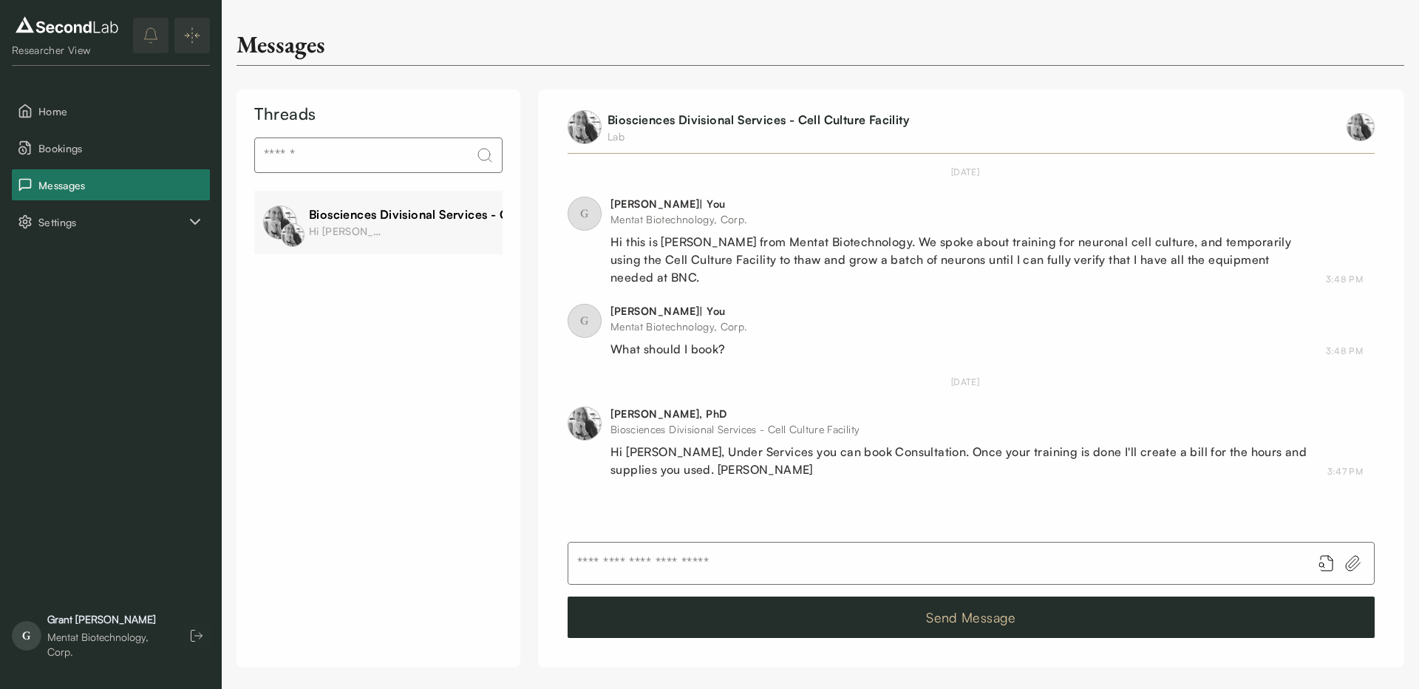
scroll to position [50, 0]
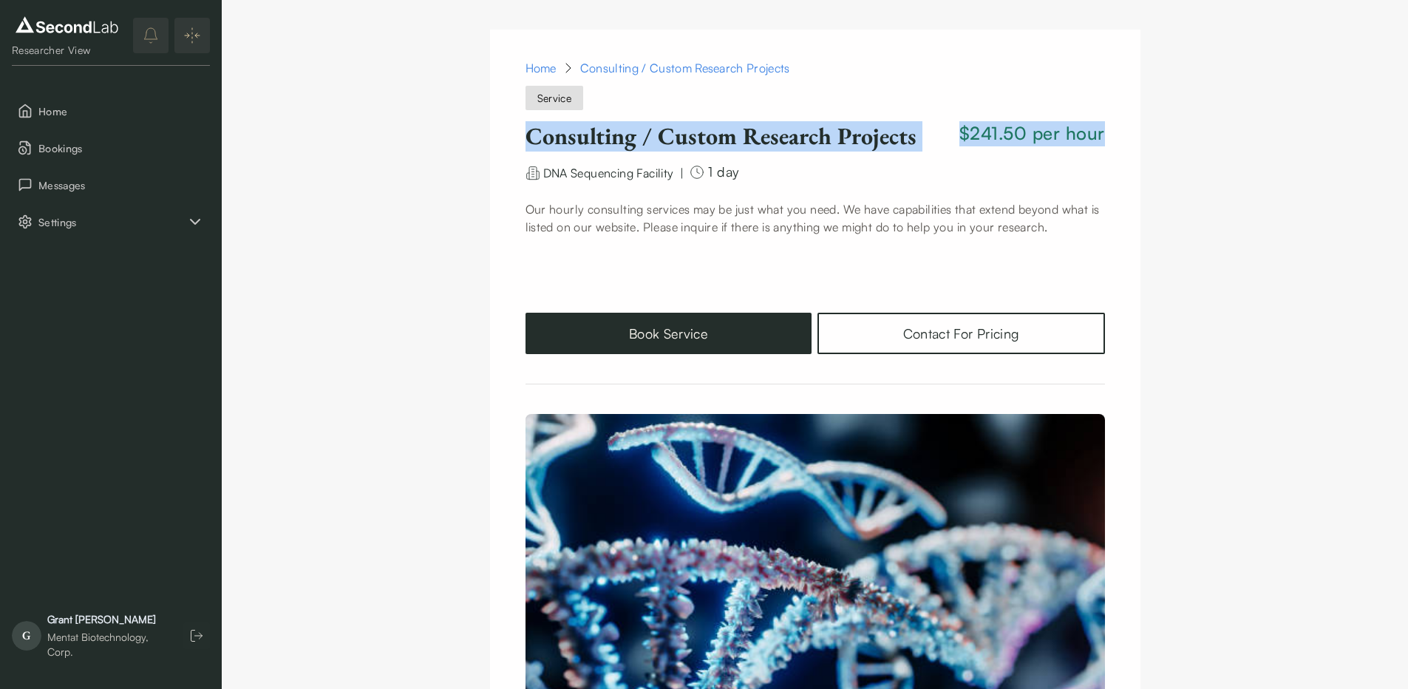
drag, startPoint x: 524, startPoint y: 136, endPoint x: 1043, endPoint y: 131, distance: 518.9
copy div "Consulting / Custom Research Projects $241.50 per hour"
click at [628, 173] on span "DNA Sequencing Facility" at bounding box center [608, 173] width 131 height 15
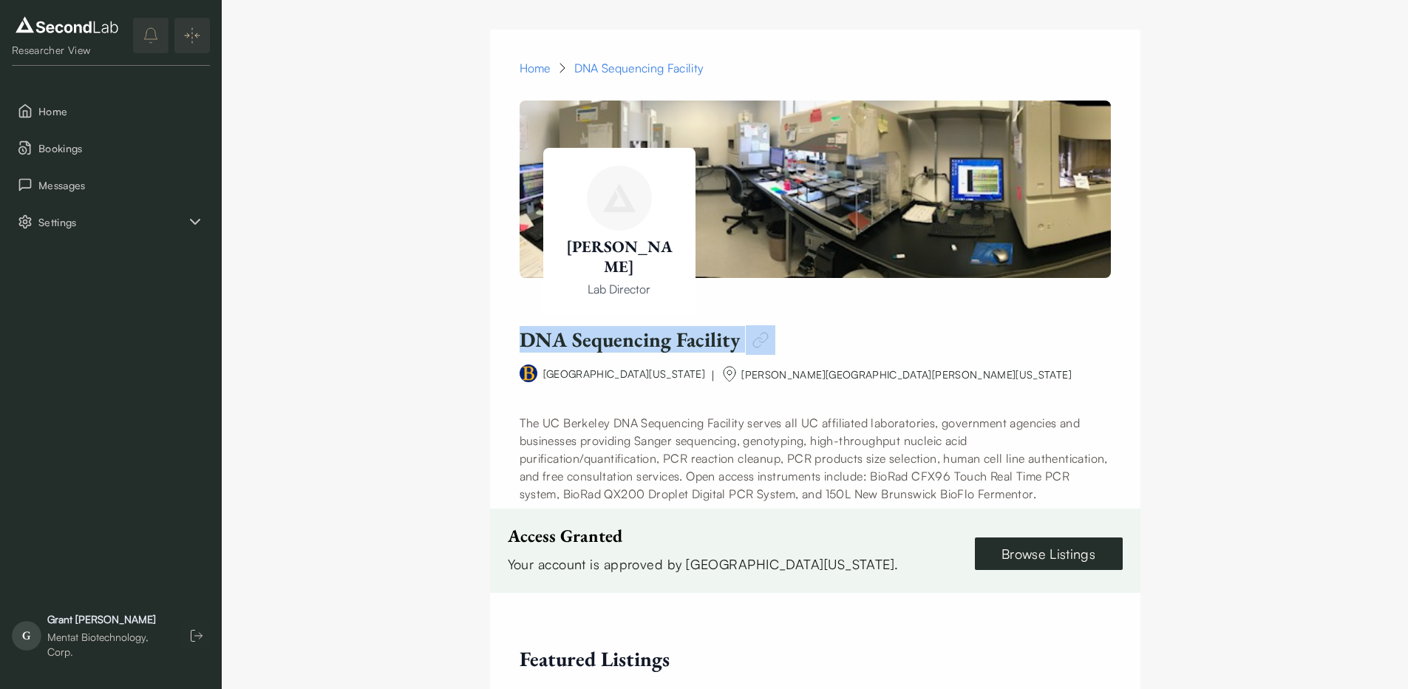
drag, startPoint x: 509, startPoint y: 347, endPoint x: 744, endPoint y: 350, distance: 235.8
click at [744, 350] on div "DNA Sequencing Facility" at bounding box center [815, 340] width 650 height 30
copy h1 "DNA Sequencing Facility"
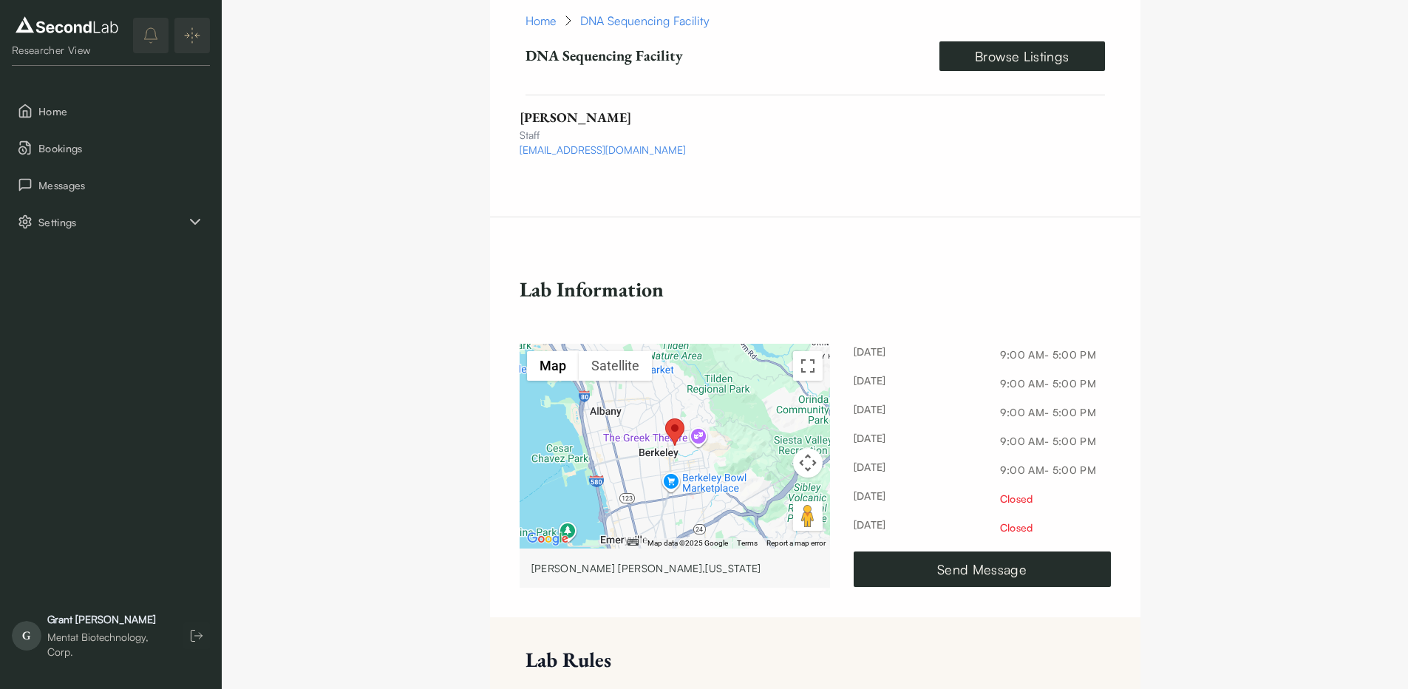
scroll to position [2040, 0]
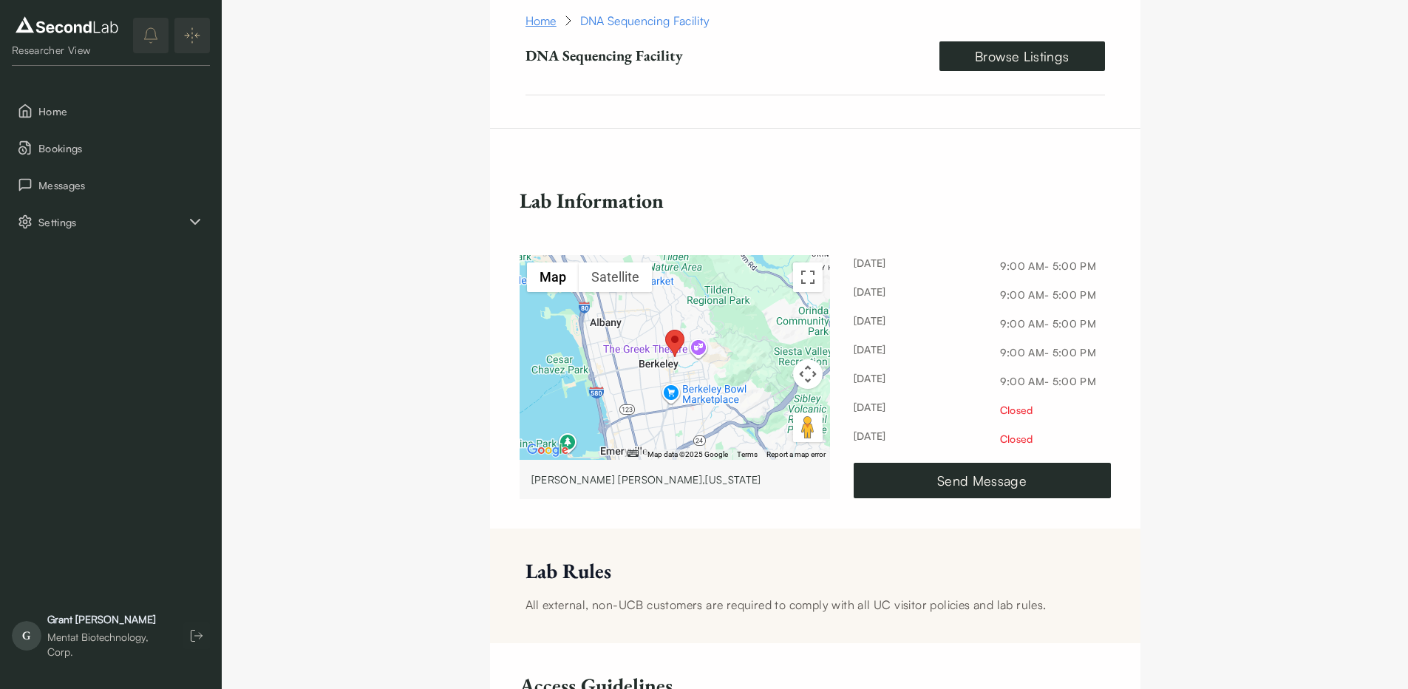
click at [546, 17] on link "Home" at bounding box center [541, 21] width 31 height 18
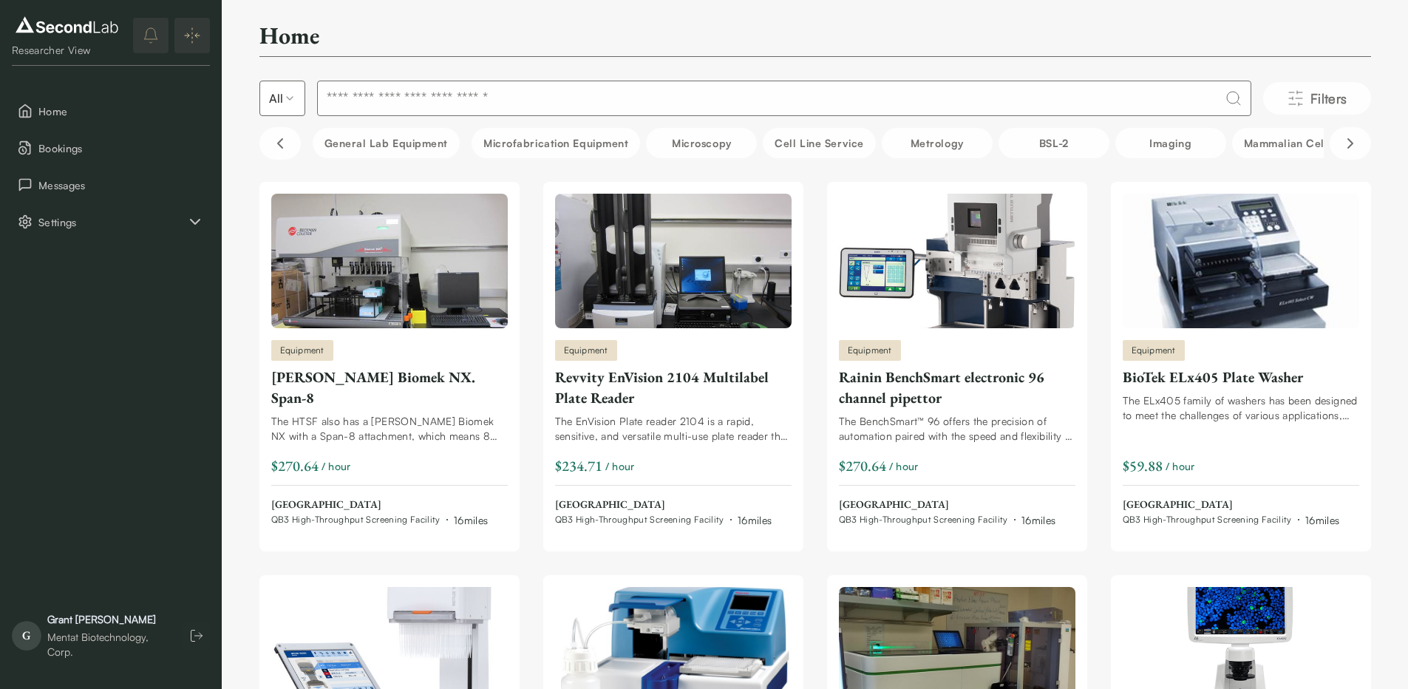
click at [554, 105] on input at bounding box center [784, 98] width 934 height 35
paste input "********"
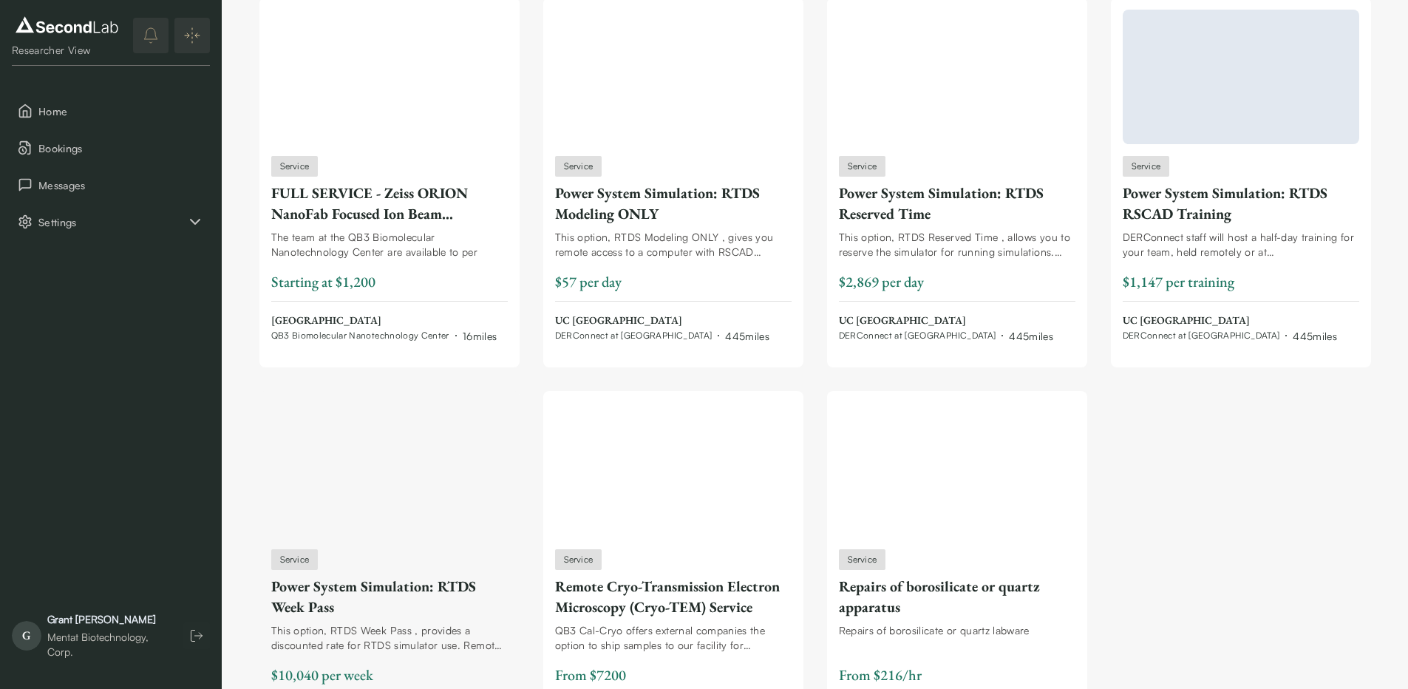
scroll to position [8351, 0]
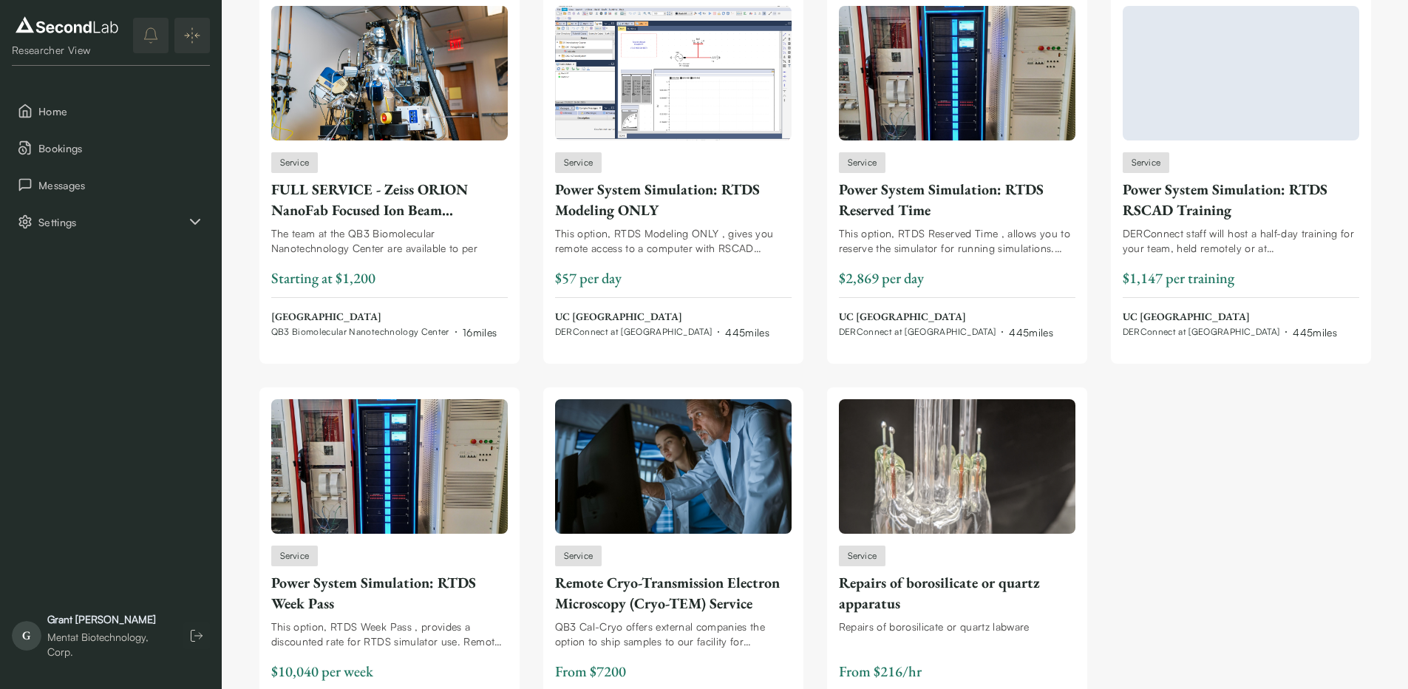
type input "********"
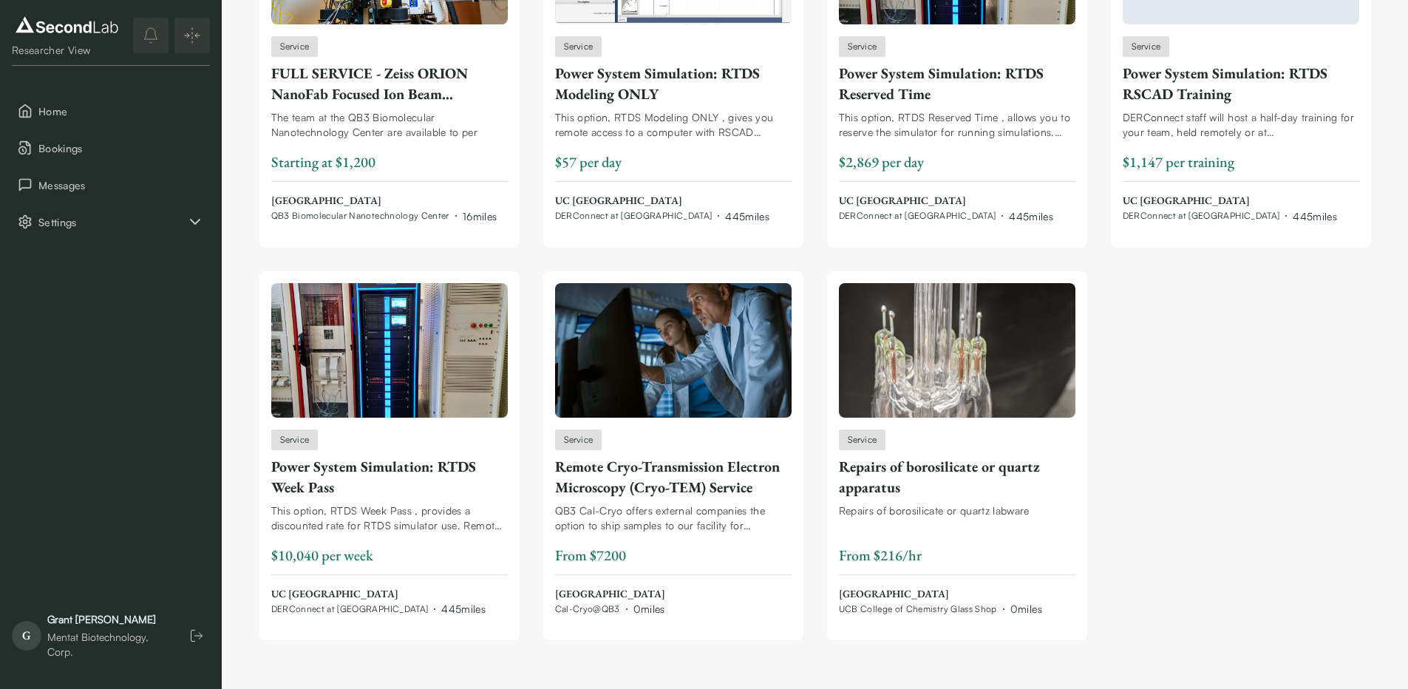
scroll to position [8477, 0]
